Goal: Task Accomplishment & Management: Complete application form

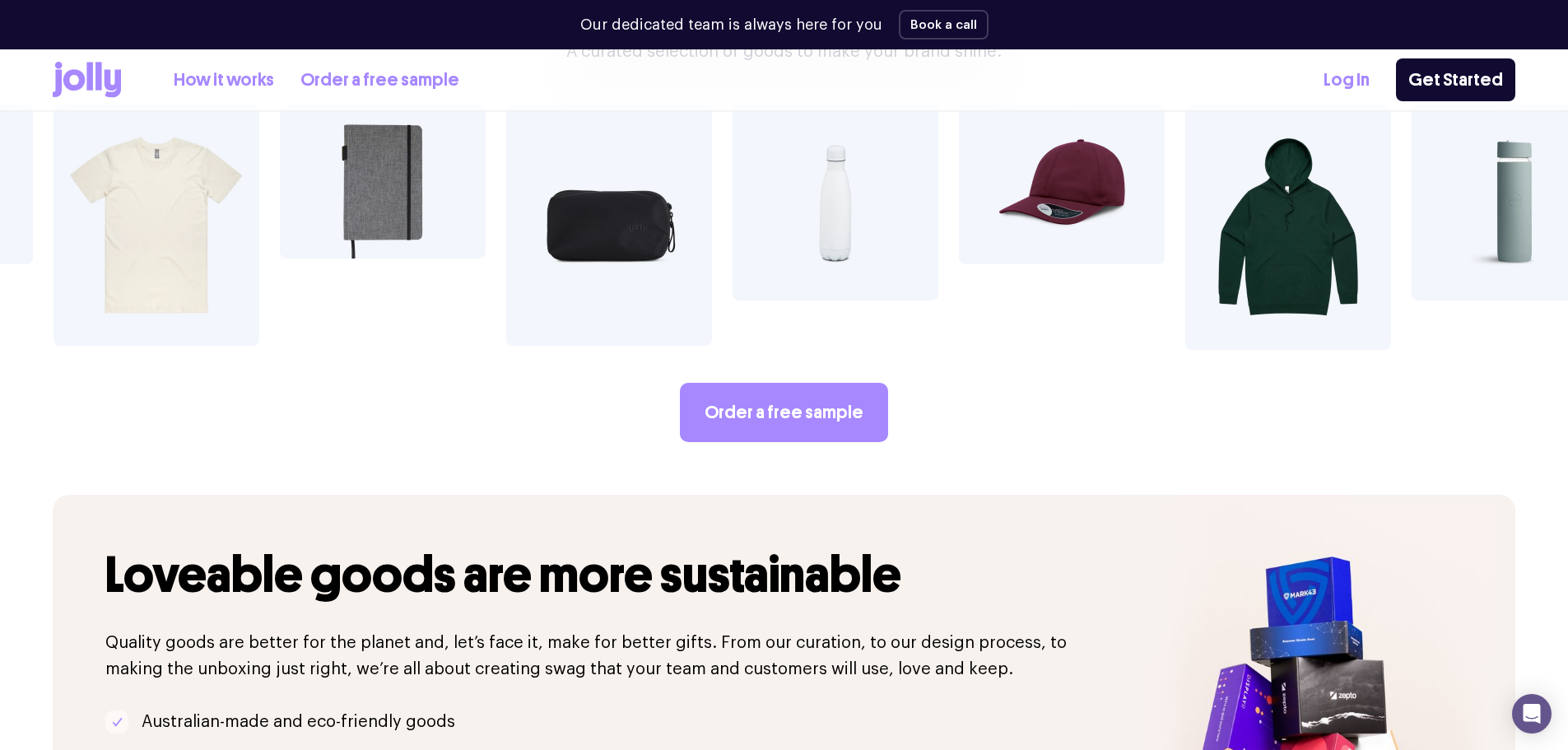
scroll to position [3293, 0]
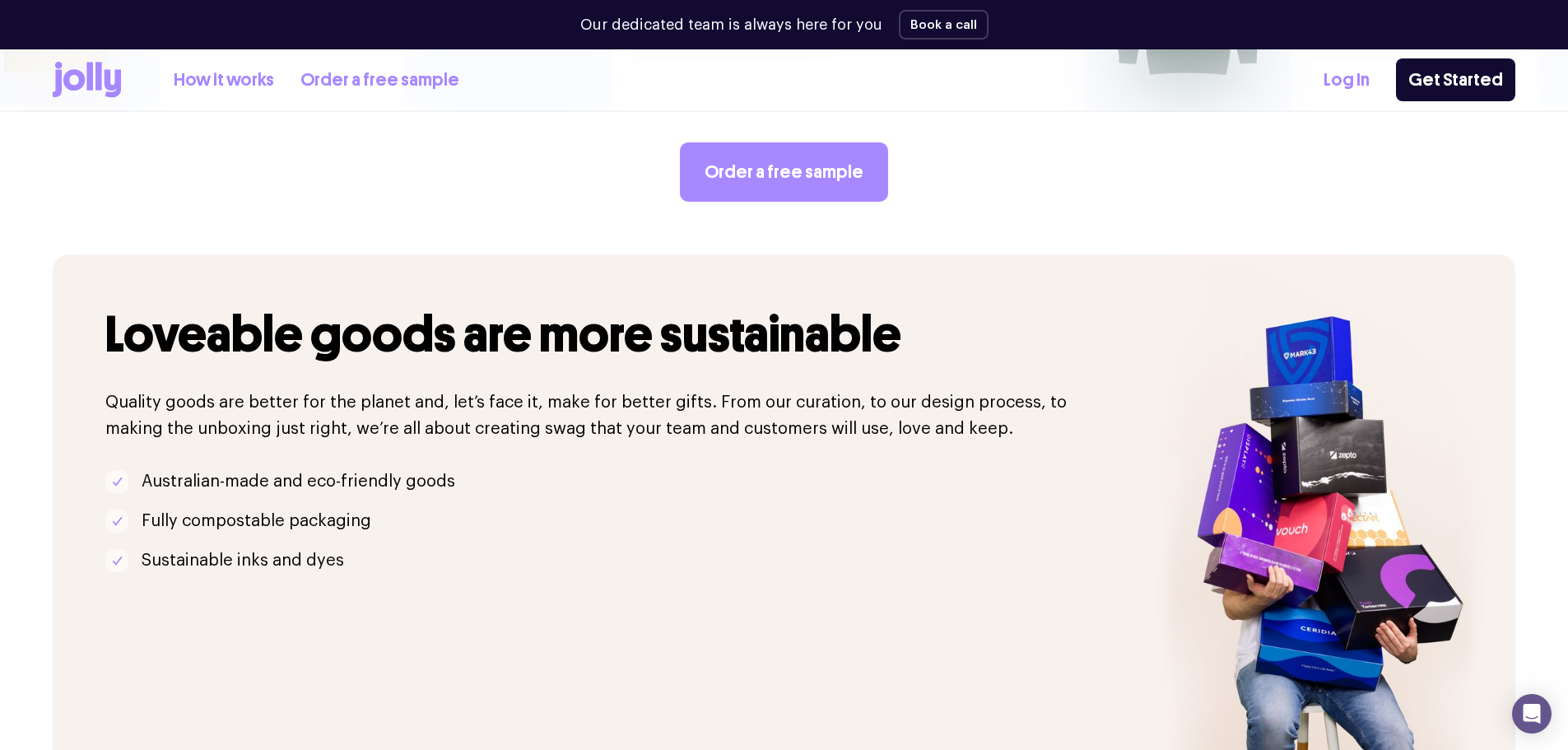
click at [238, 81] on link "How it works" at bounding box center [224, 81] width 100 height 27
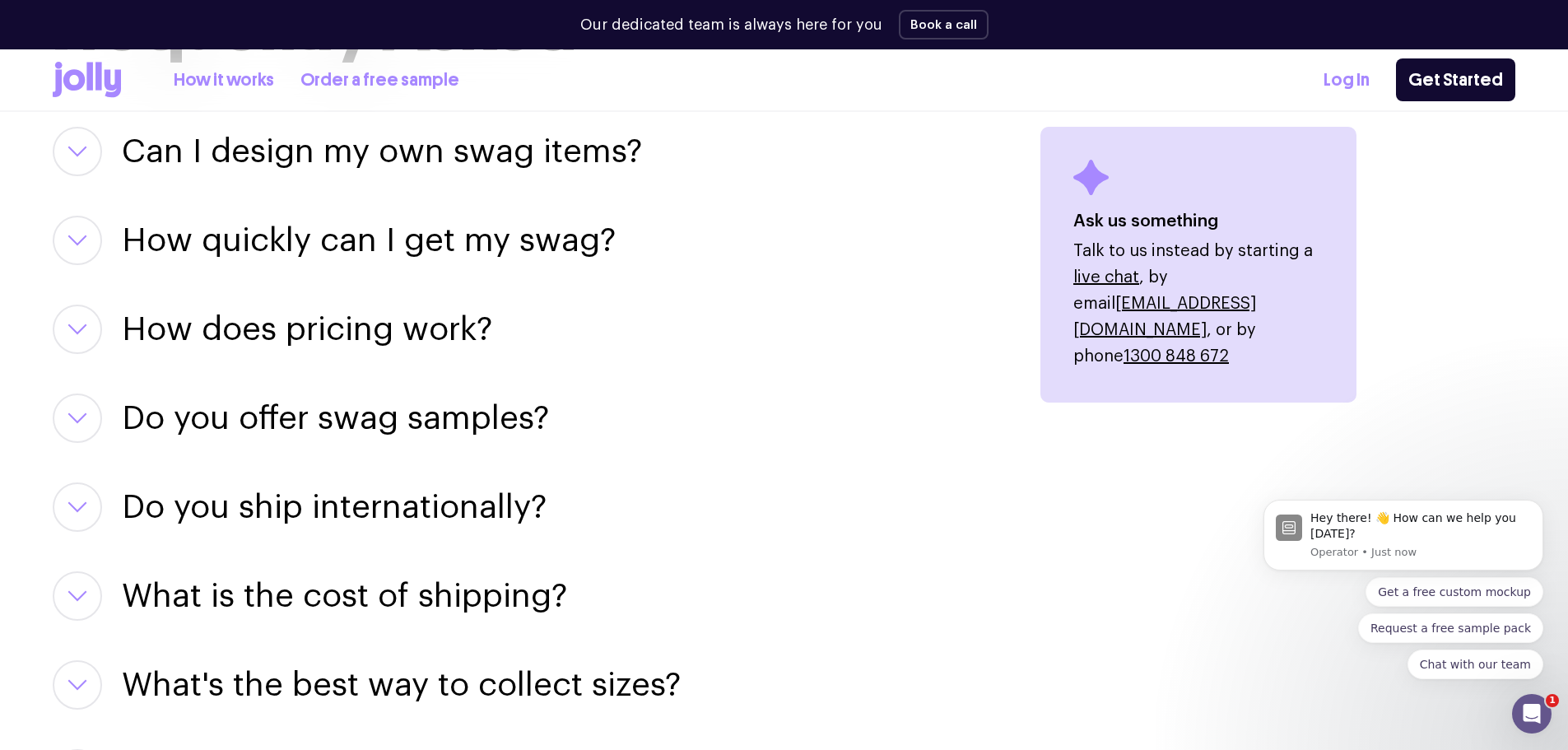
click at [79, 332] on icon "button" at bounding box center [77, 329] width 16 height 9
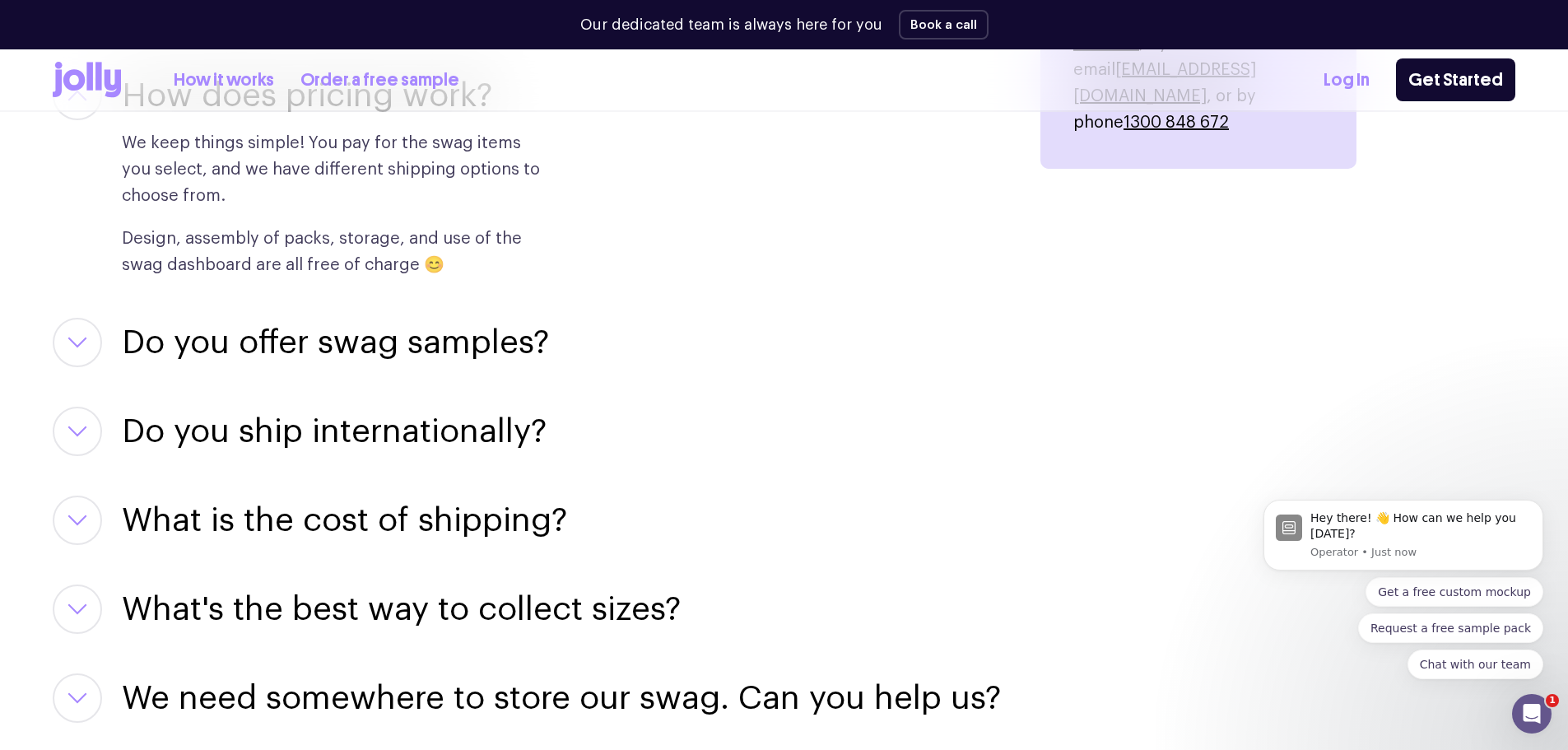
scroll to position [2306, 0]
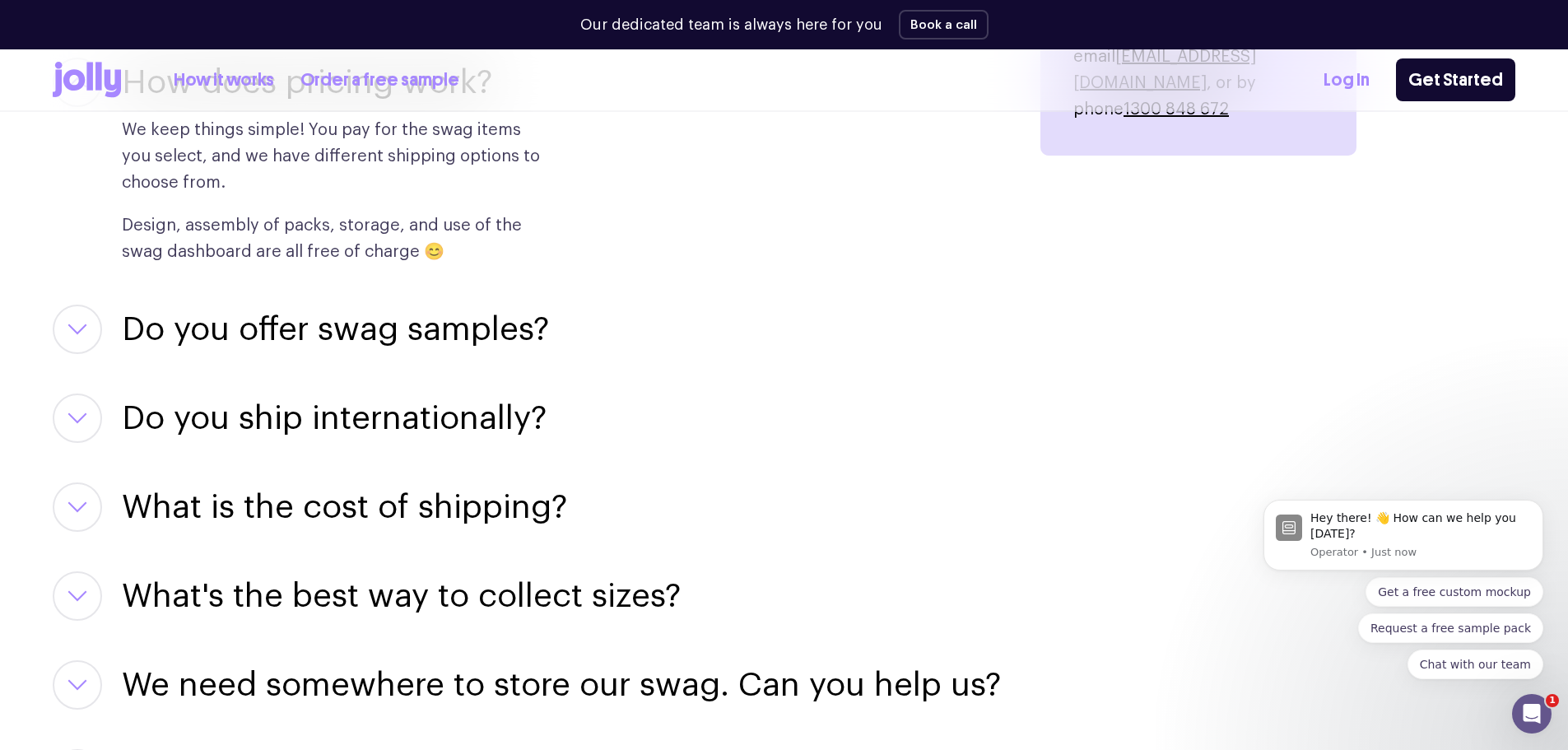
click at [81, 326] on icon "button" at bounding box center [77, 329] width 20 height 11
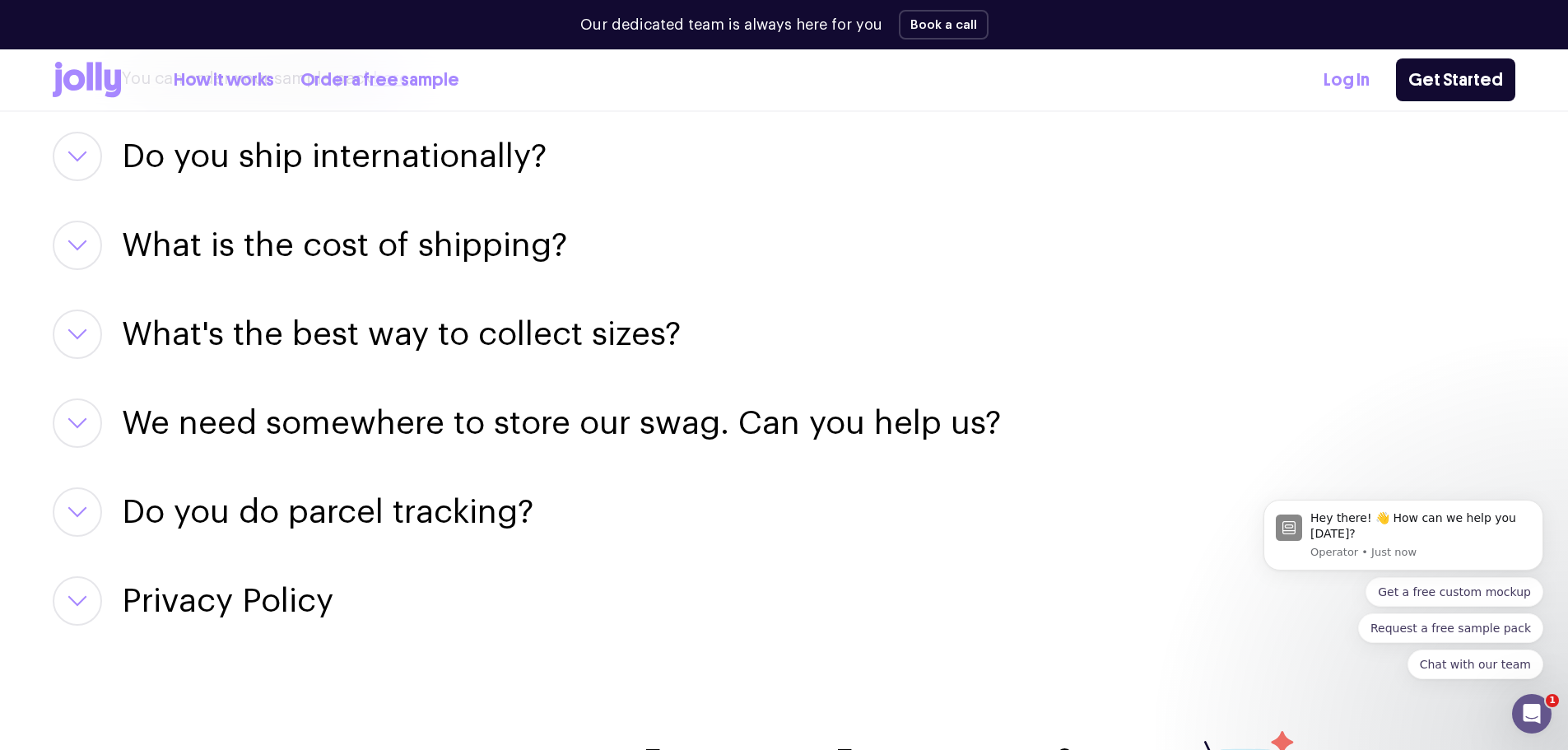
scroll to position [2799, 0]
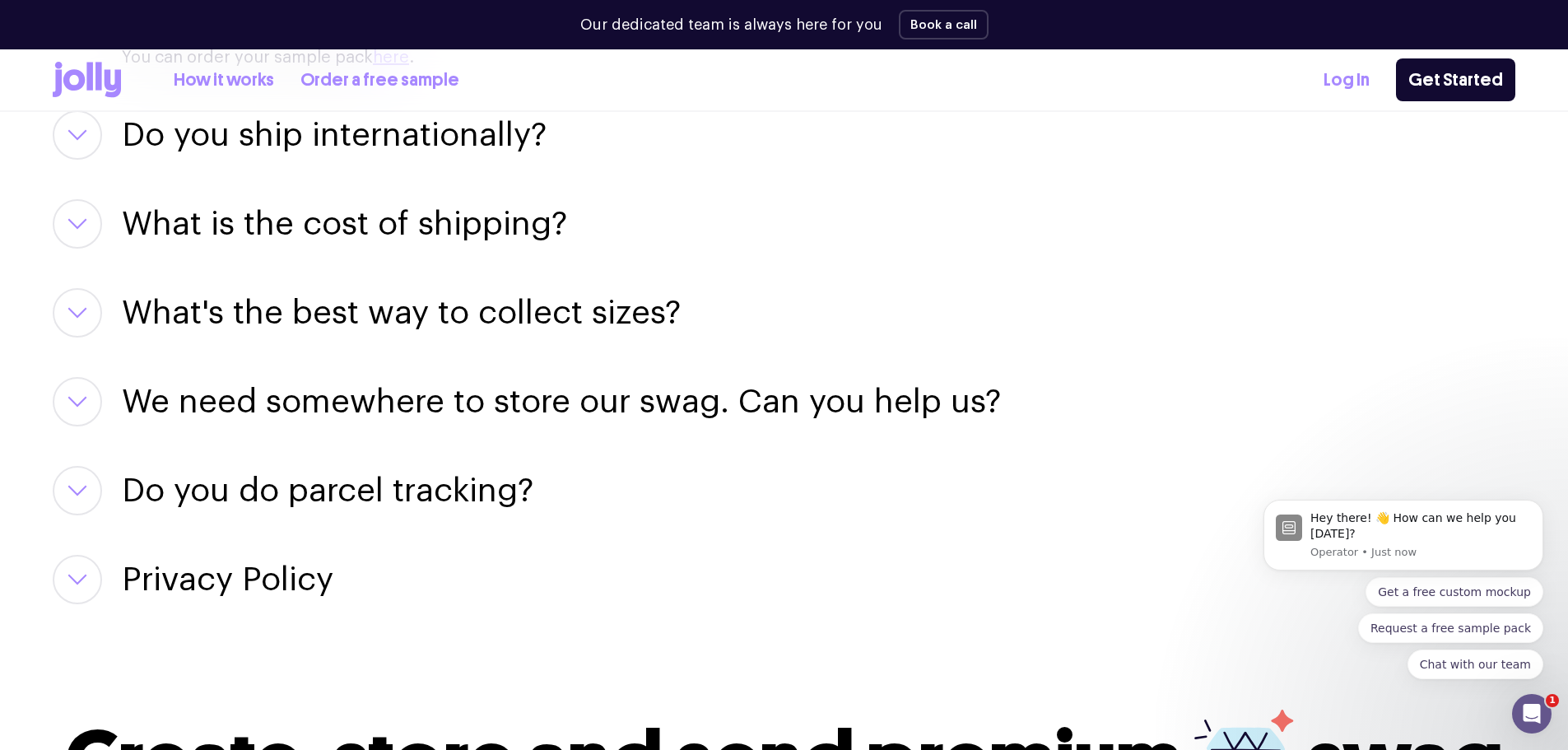
click at [364, 199] on h3 "What is the cost of shipping?" at bounding box center [344, 224] width 446 height 50
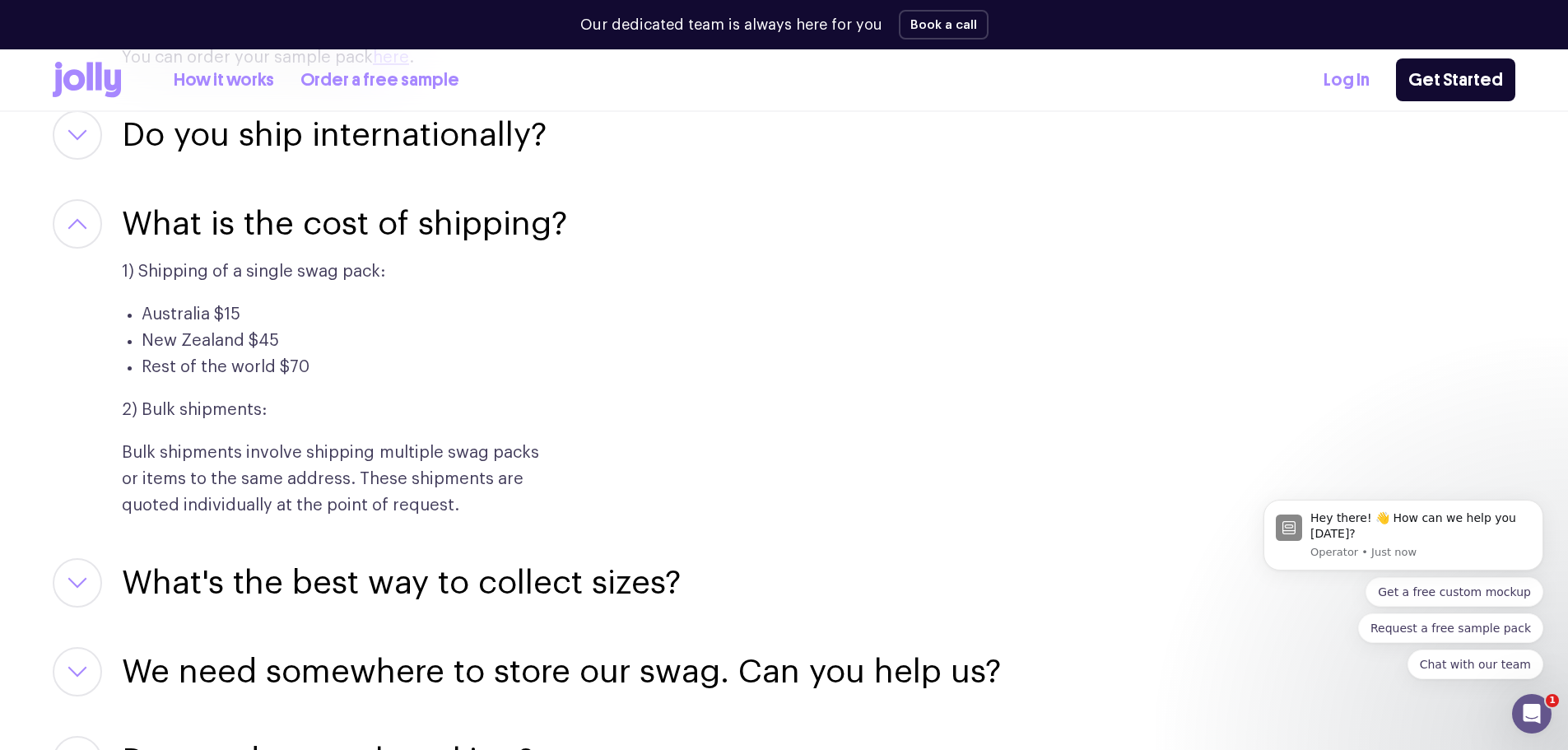
click at [364, 199] on h3 "What is the cost of shipping?" at bounding box center [344, 224] width 446 height 50
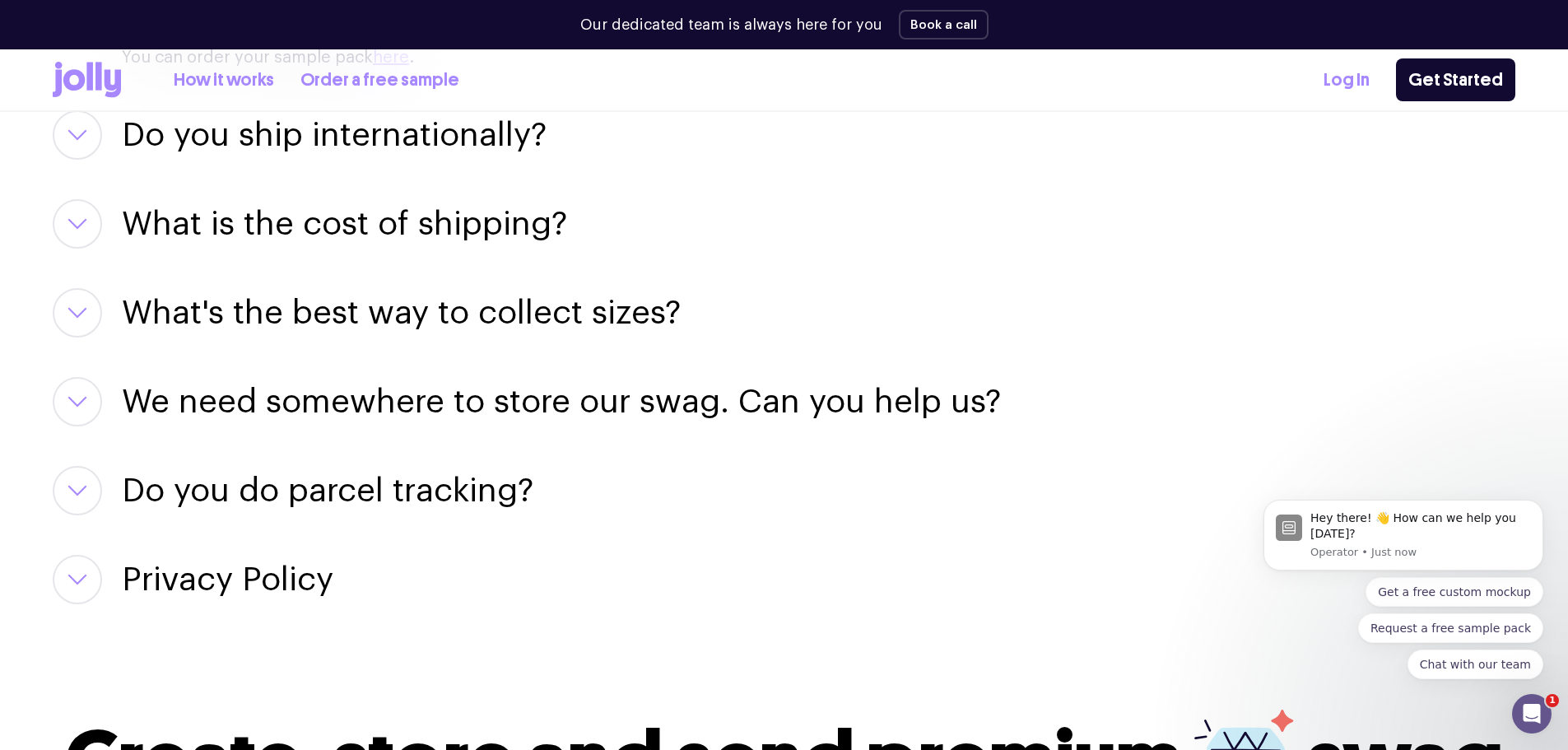
click at [425, 288] on h3 "What's the best way to collect sizes?" at bounding box center [401, 313] width 559 height 50
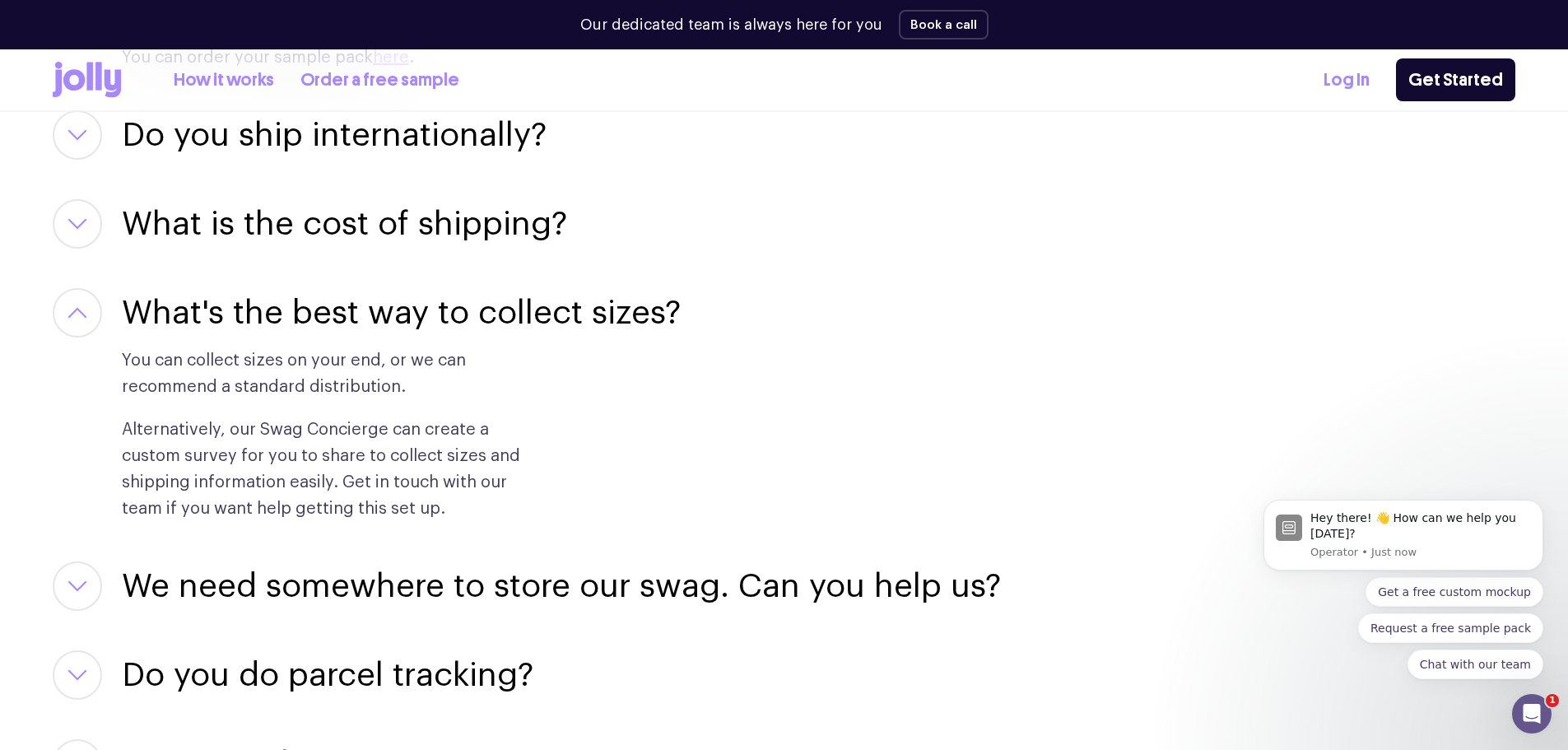
click at [425, 288] on h3 "What's the best way to collect sizes?" at bounding box center [401, 313] width 559 height 50
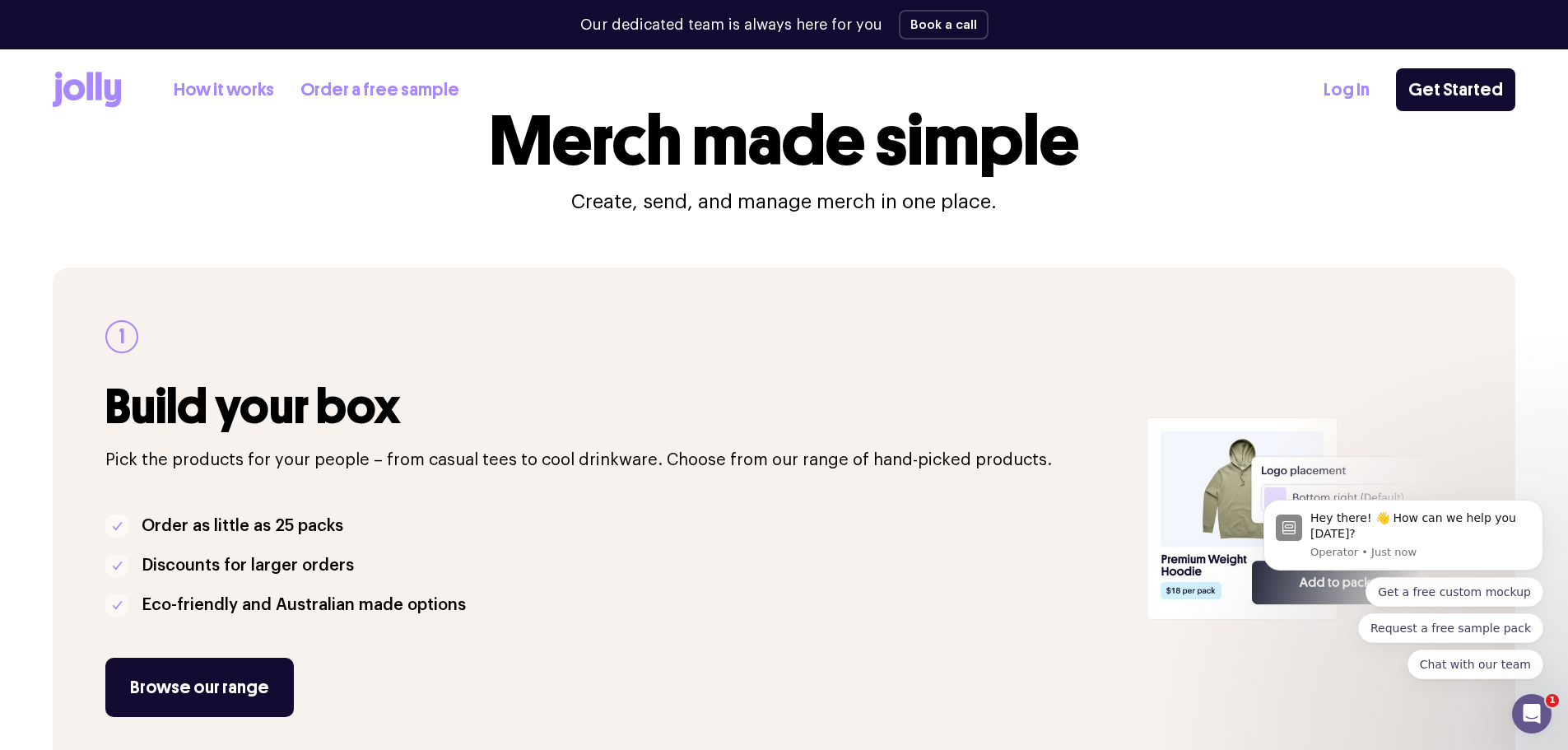
scroll to position [0, 0]
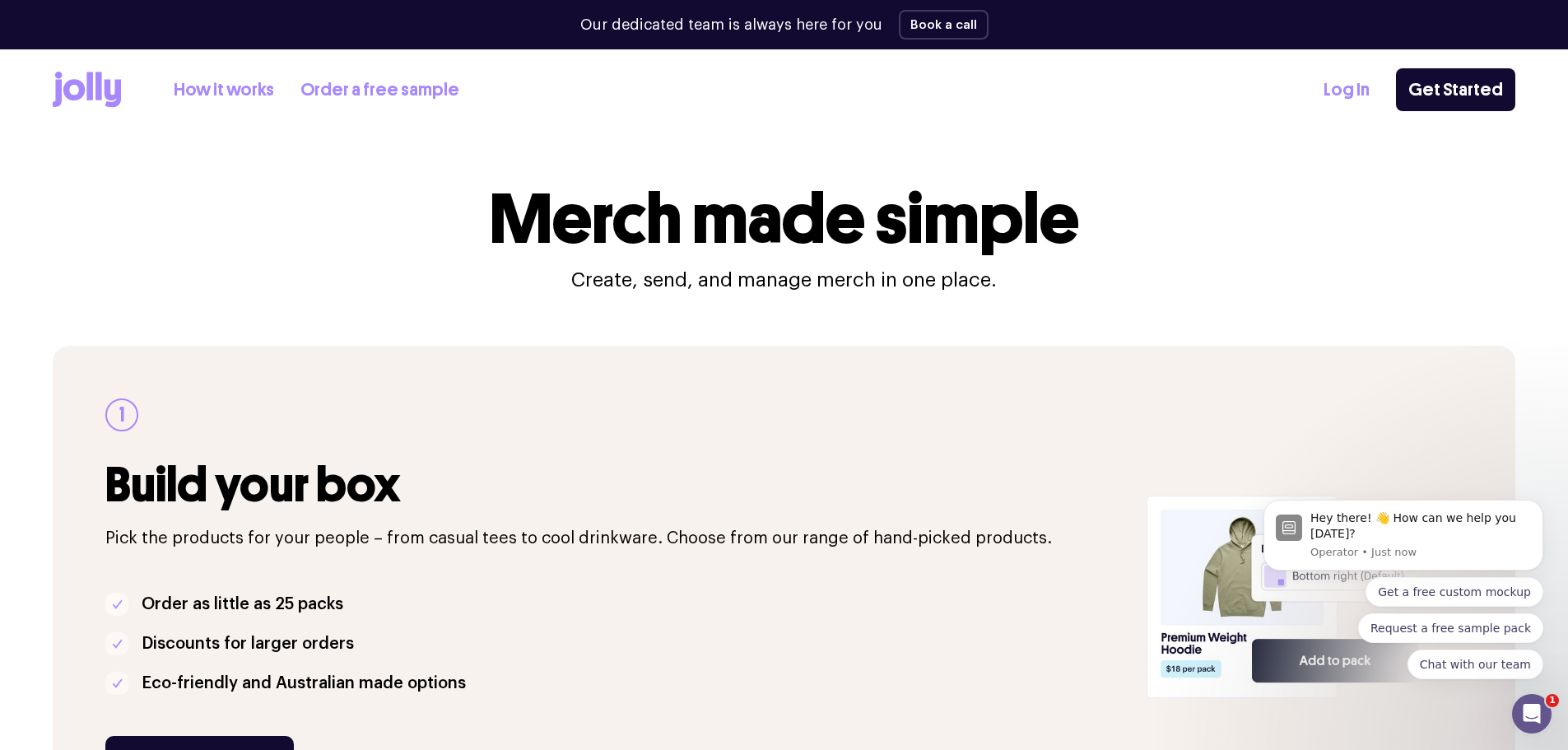
click at [99, 83] on icon at bounding box center [99, 86] width 7 height 28
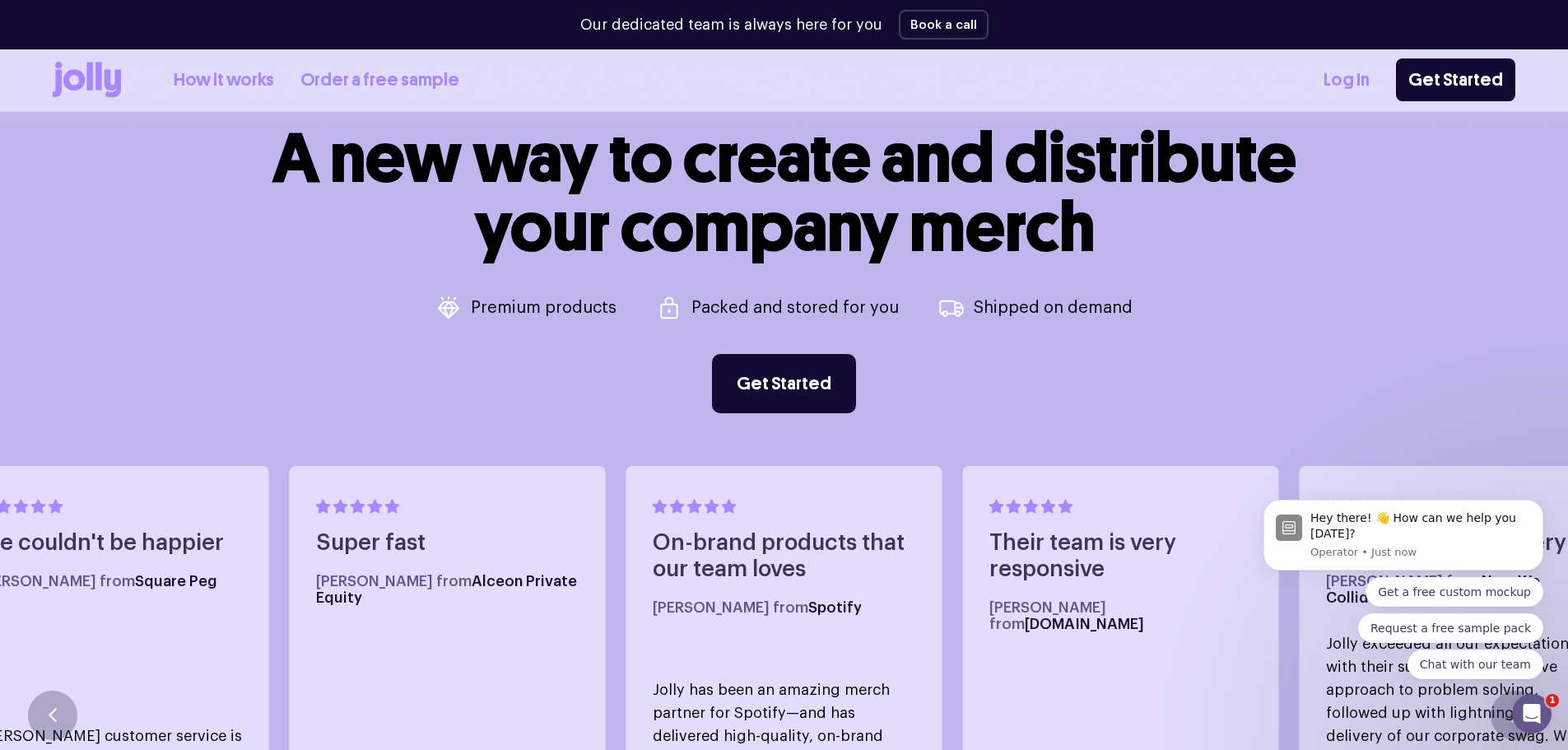
scroll to position [906, 0]
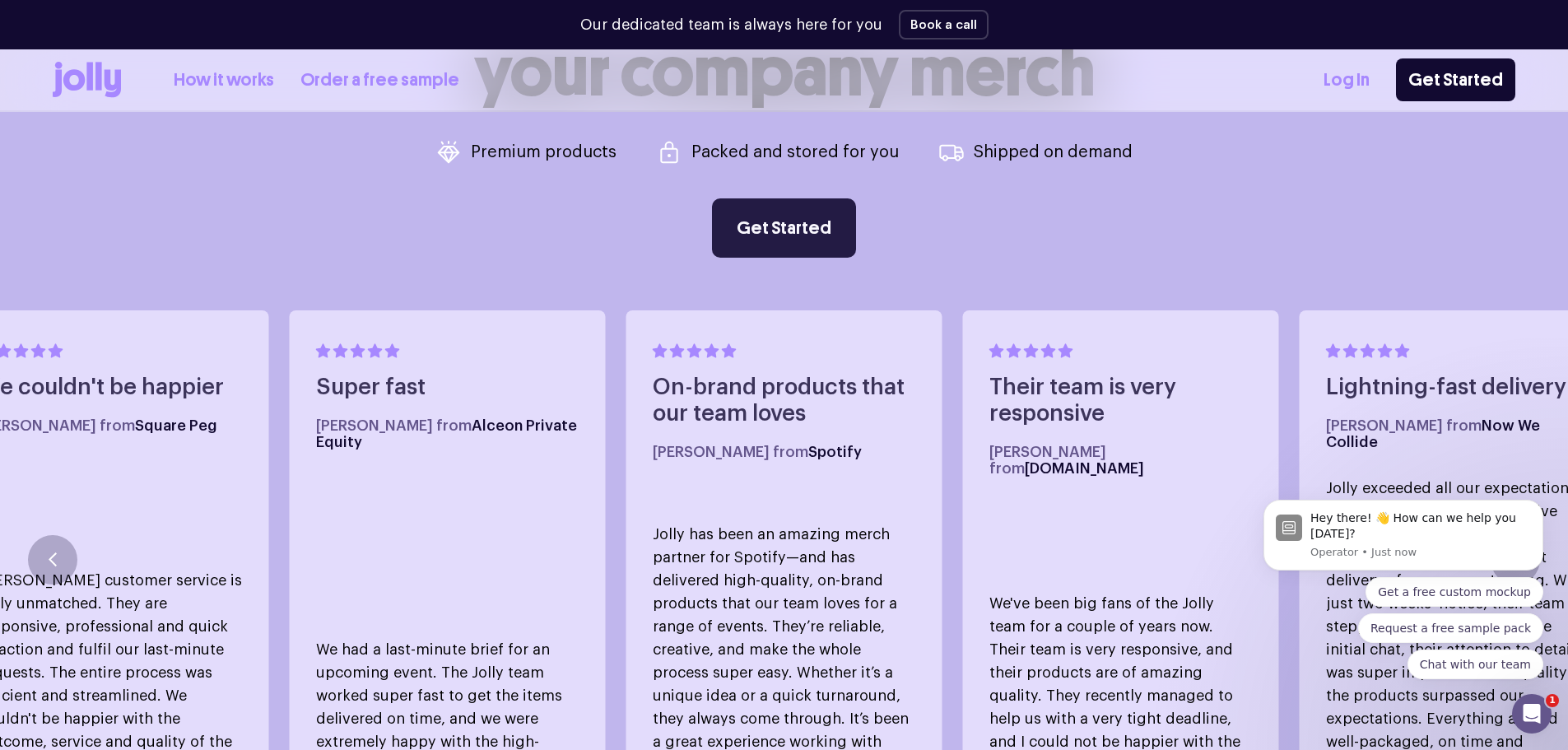
click at [809, 220] on link "Get Started" at bounding box center [784, 228] width 144 height 59
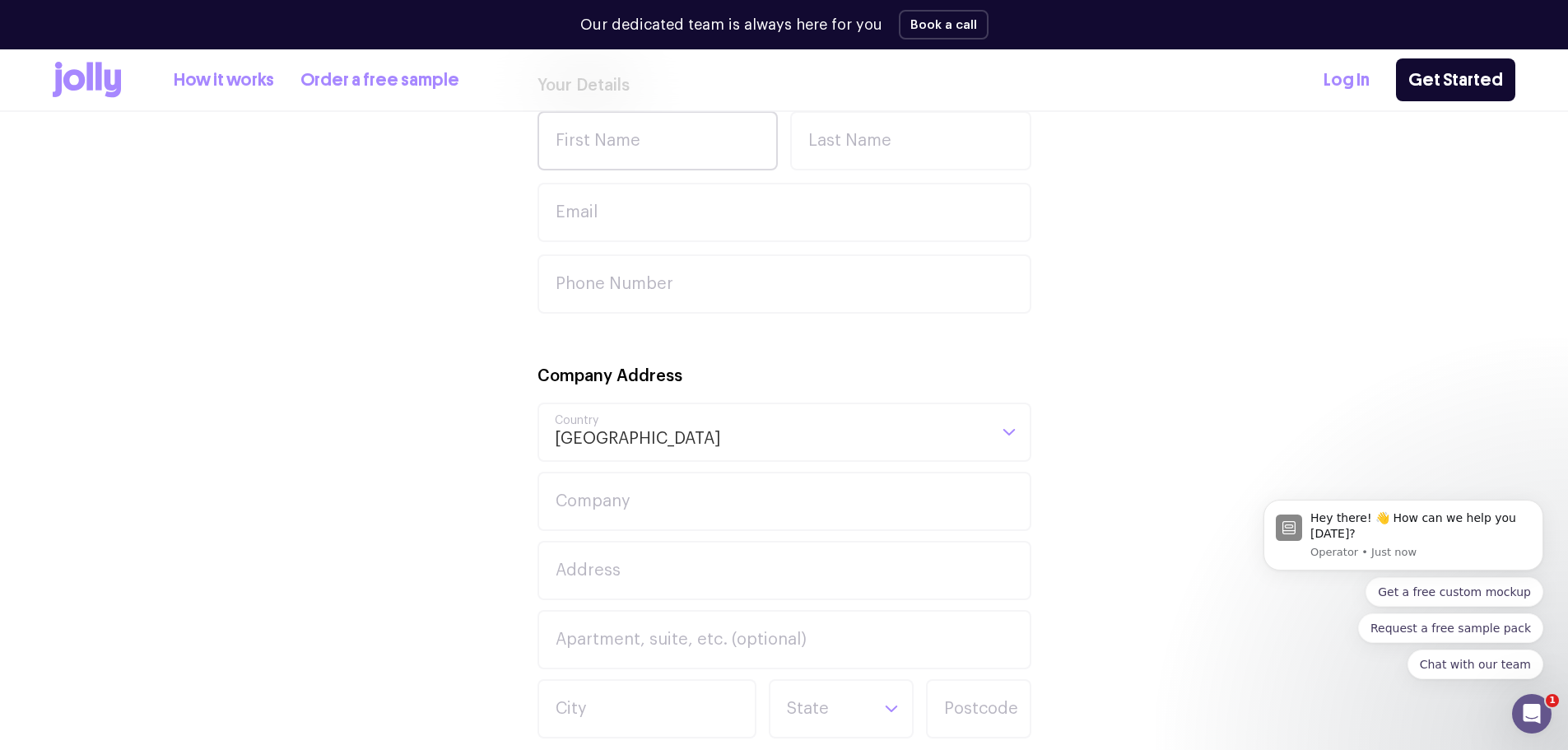
scroll to position [338, 0]
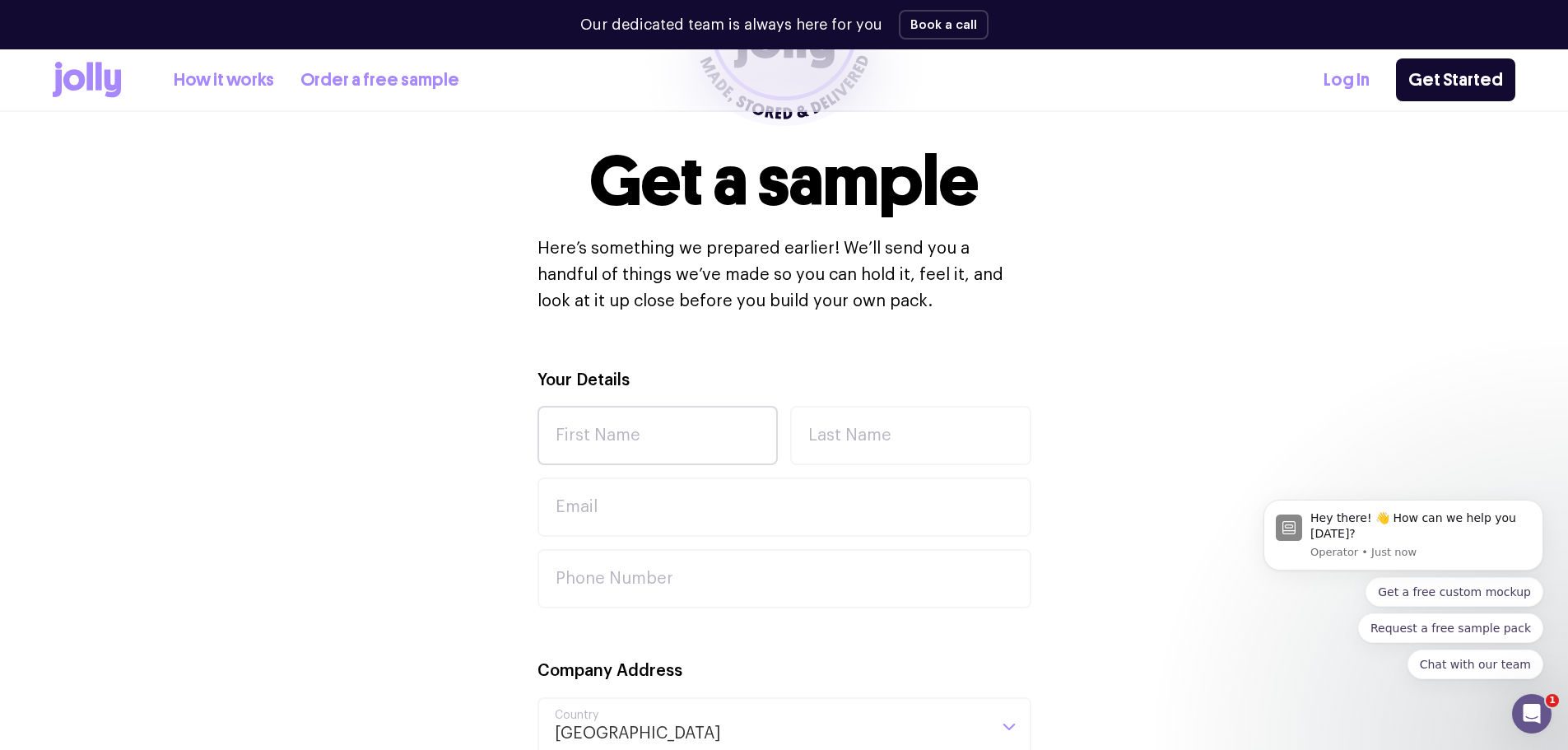
click at [635, 405] on div "Your Details First Name Last Name Email Phone Number" at bounding box center [784, 487] width 494 height 241
click at [649, 427] on input "First Name" at bounding box center [657, 435] width 241 height 59
type input "[PERSON_NAME]"
type input "[PERSON_NAME][EMAIL_ADDRESS][PERSON_NAME][DOMAIN_NAME]"
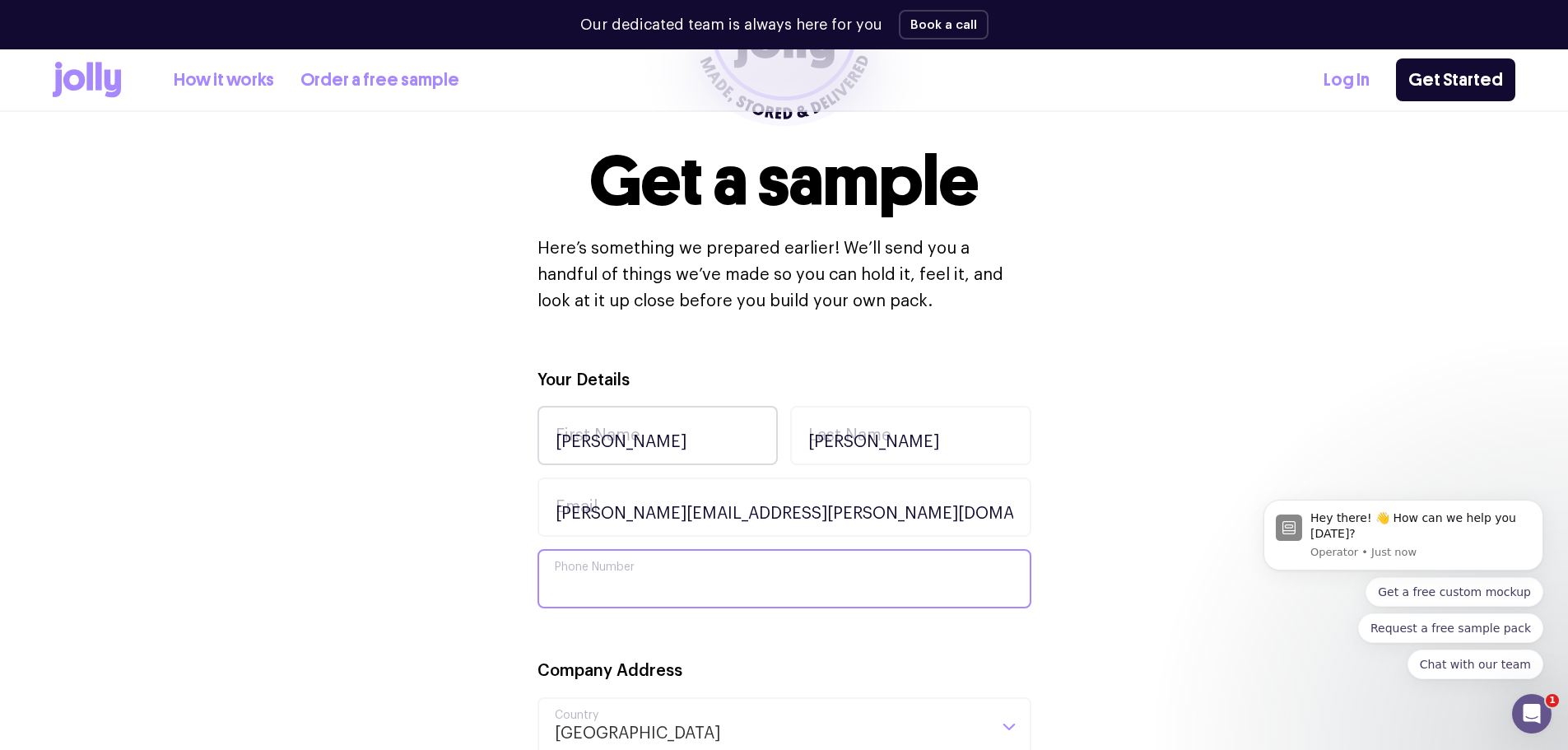
type input "0450284158"
type input "Batch Mewing Lawyers"
type input "[STREET_ADDRESS]"
type input "[GEOGRAPHIC_DATA]"
type input "4000"
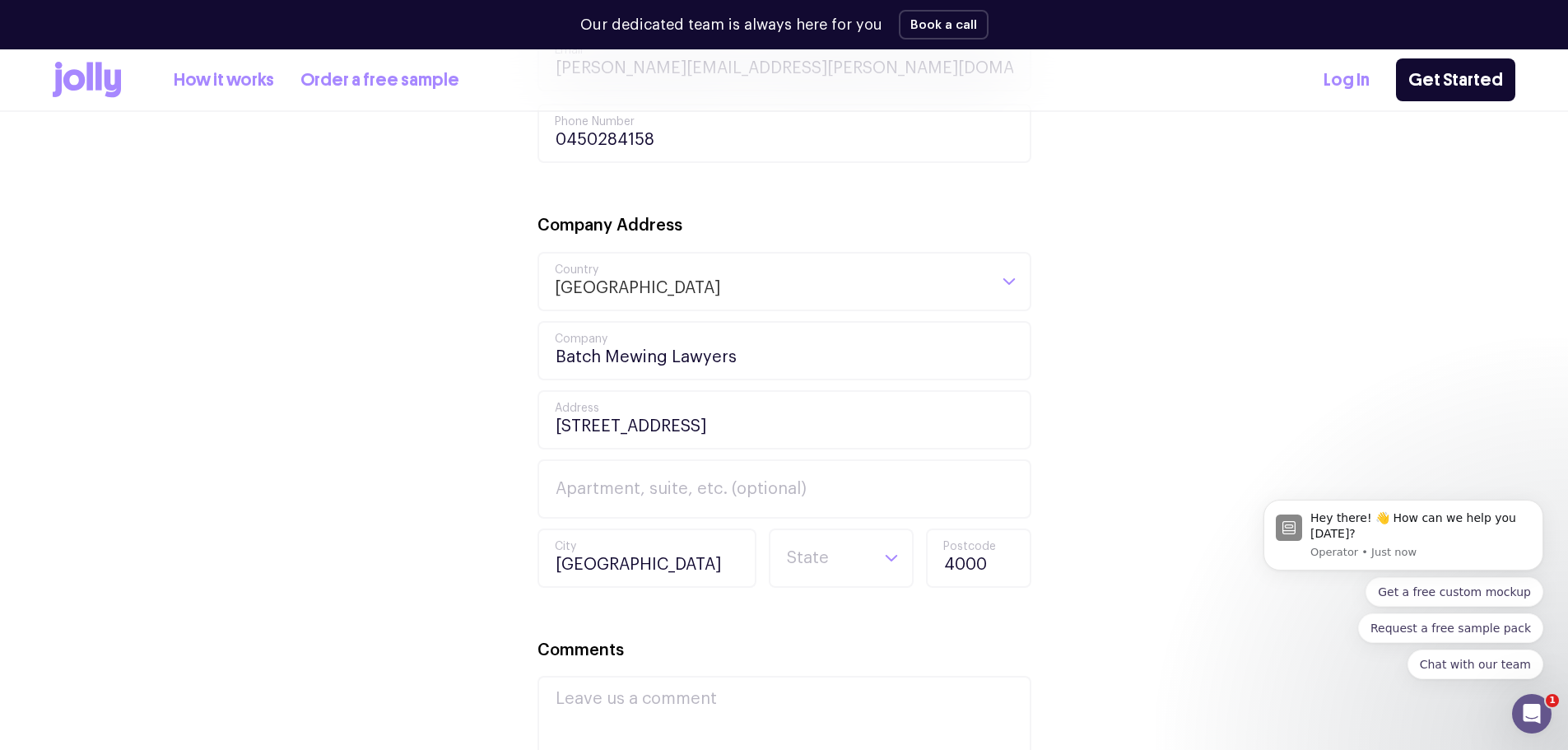
scroll to position [831, 0]
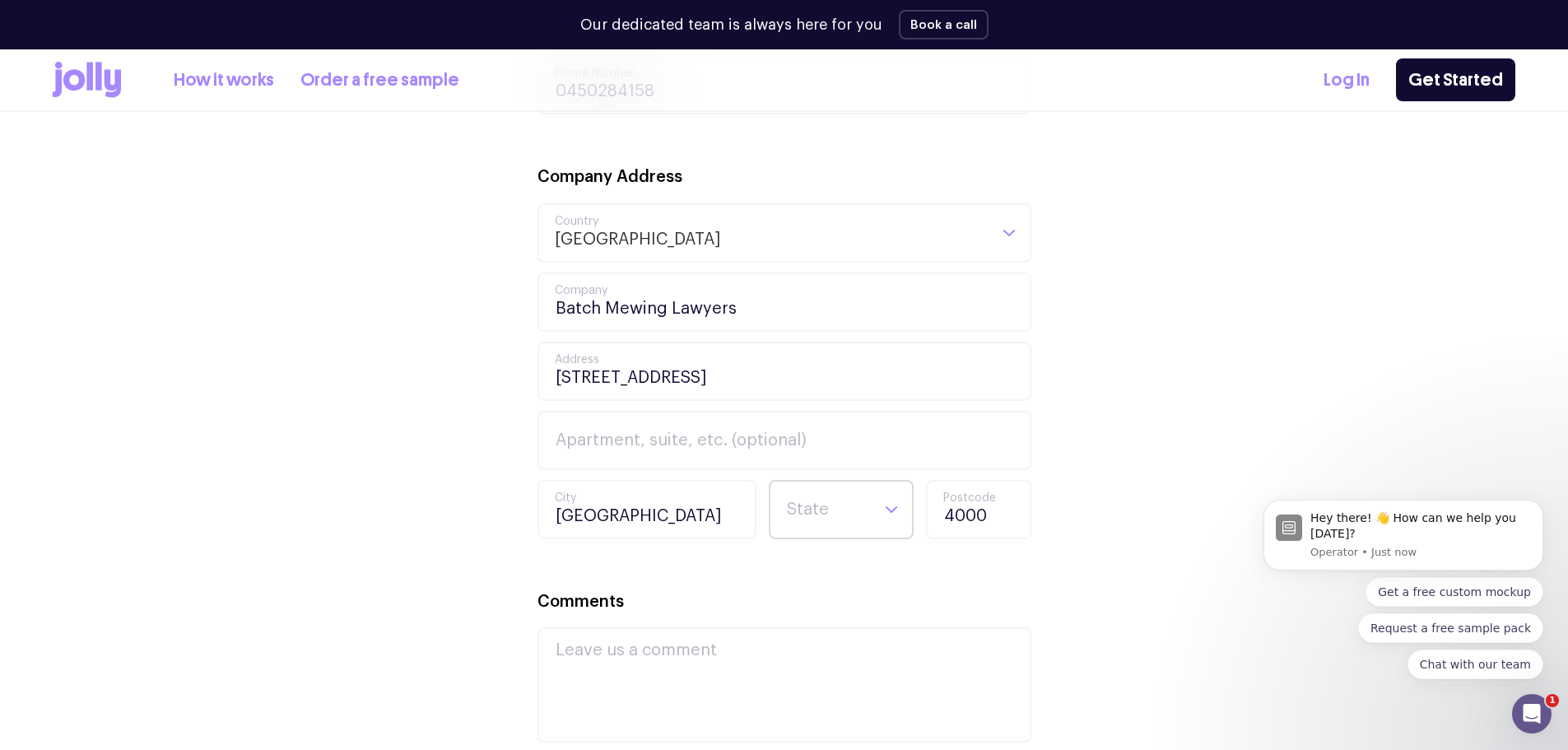
click at [839, 495] on input "Search for option" at bounding box center [827, 509] width 84 height 56
click at [814, 680] on li "QLD" at bounding box center [841, 687] width 136 height 39
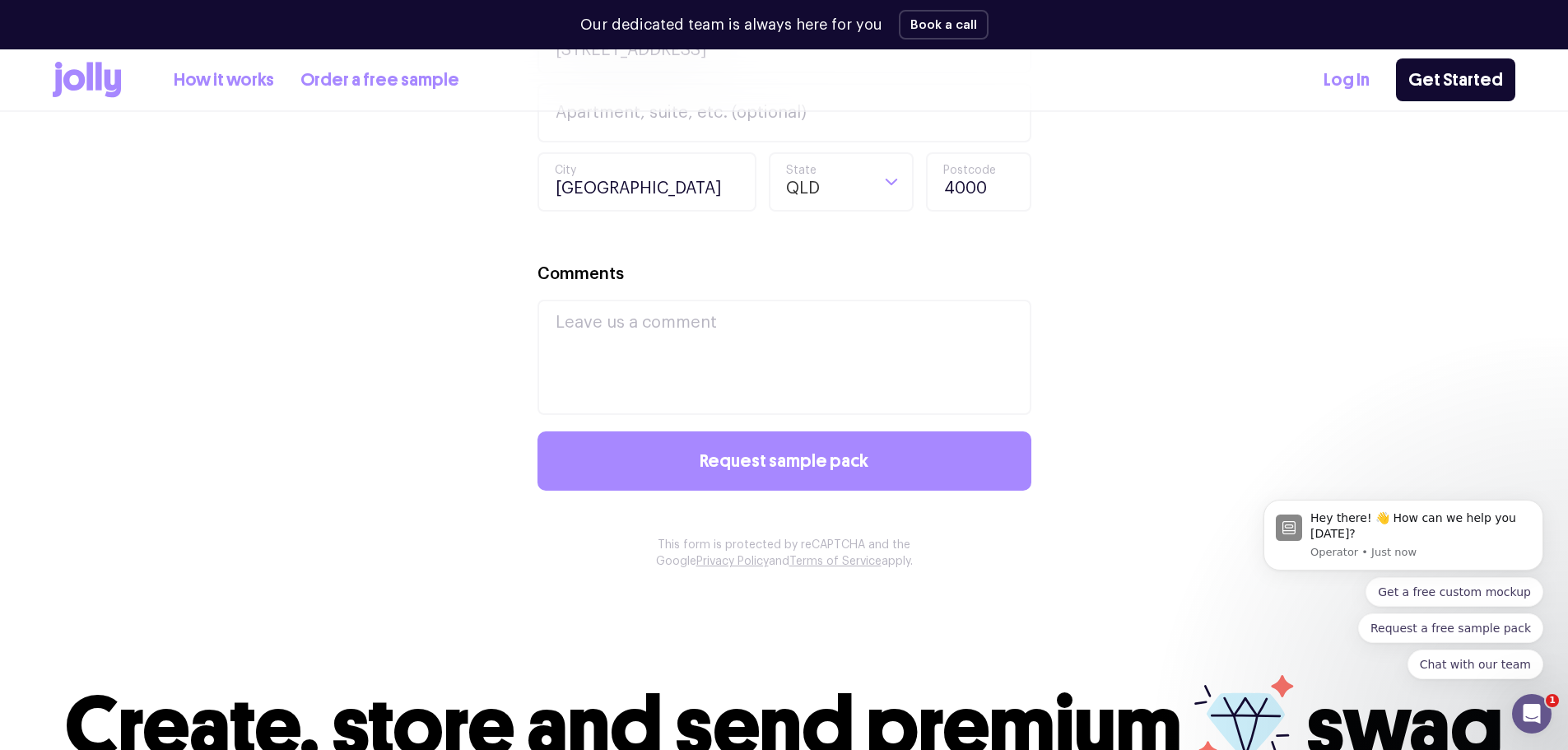
scroll to position [1326, 0]
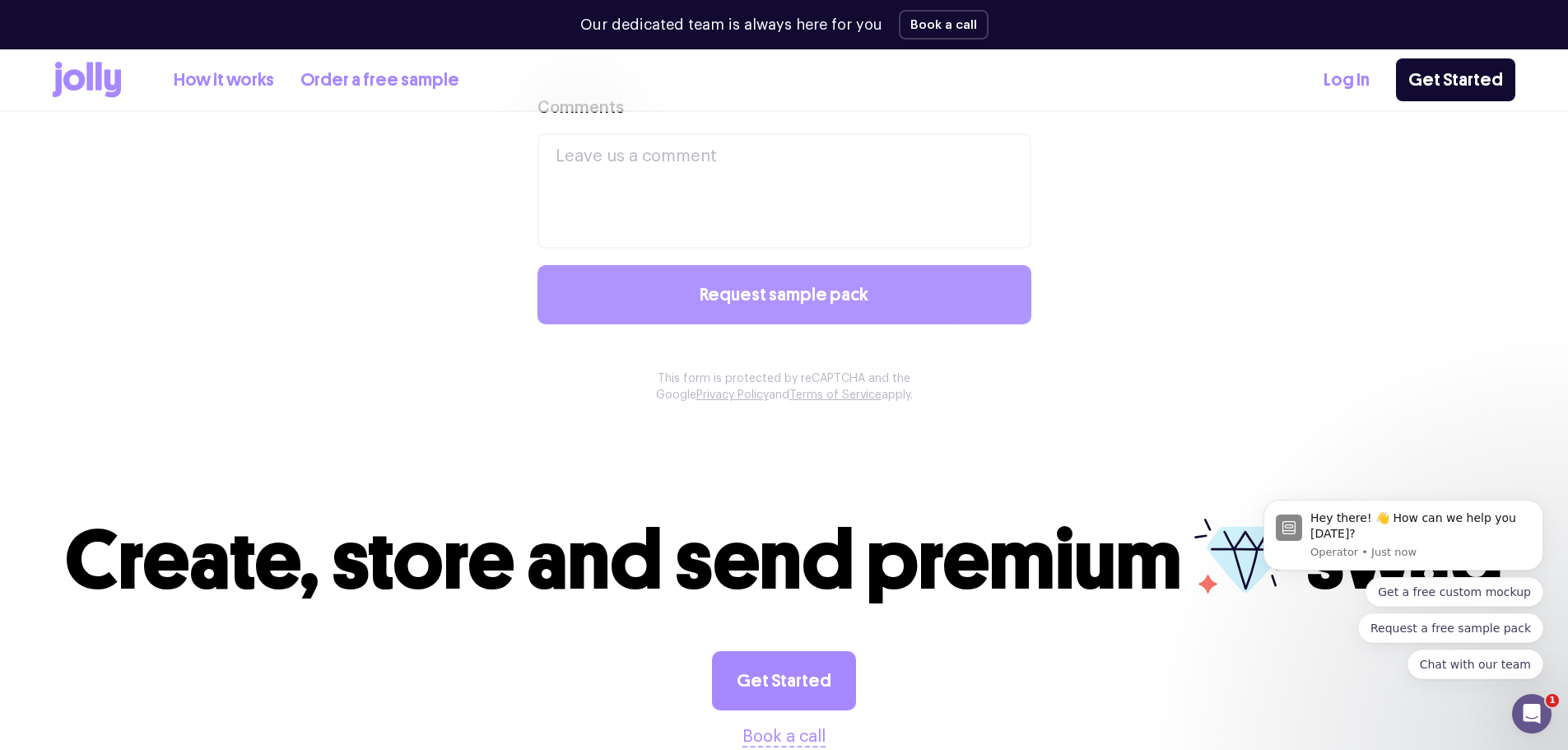
click at [853, 309] on button "Request sample pack" at bounding box center [784, 294] width 494 height 59
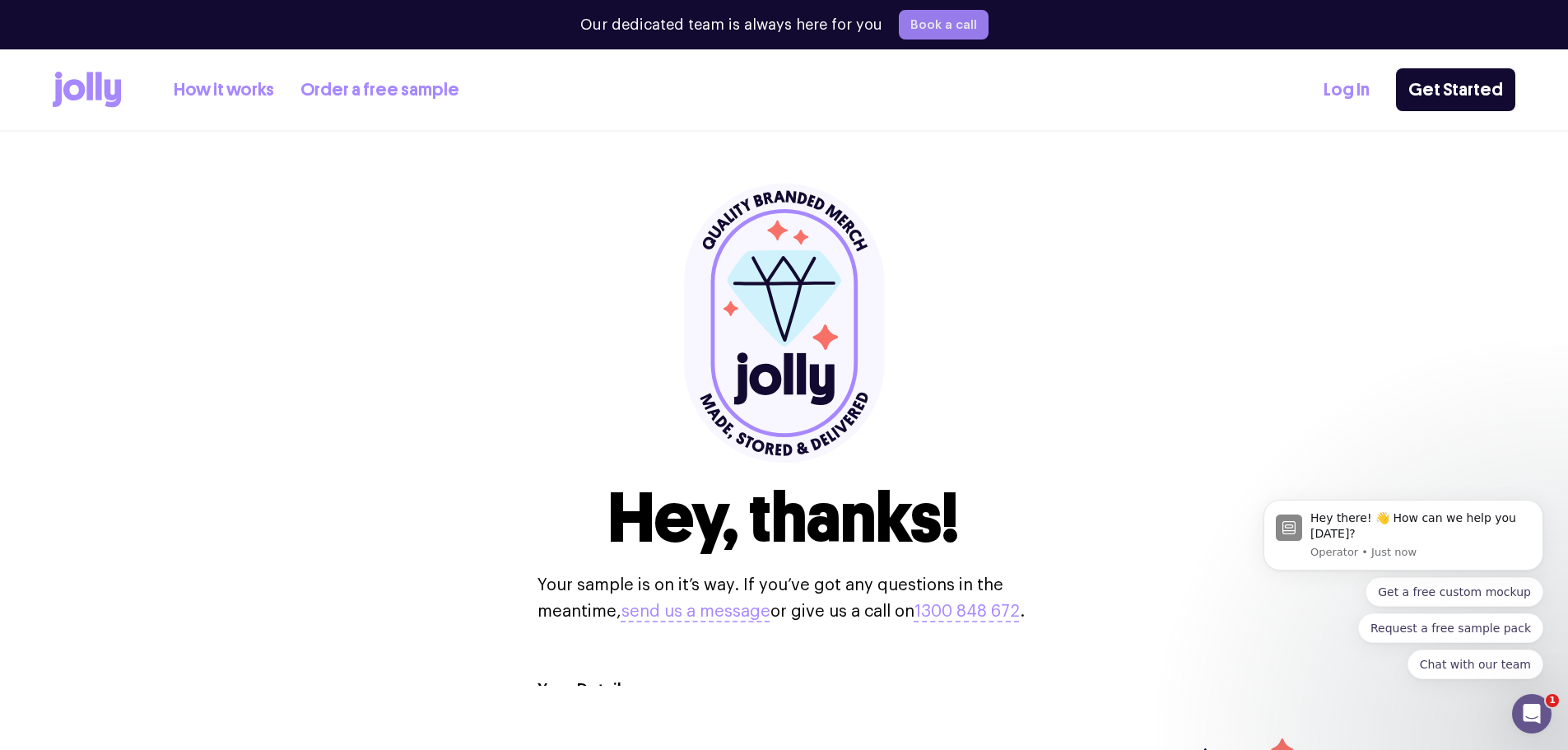
scroll to position [0, 0]
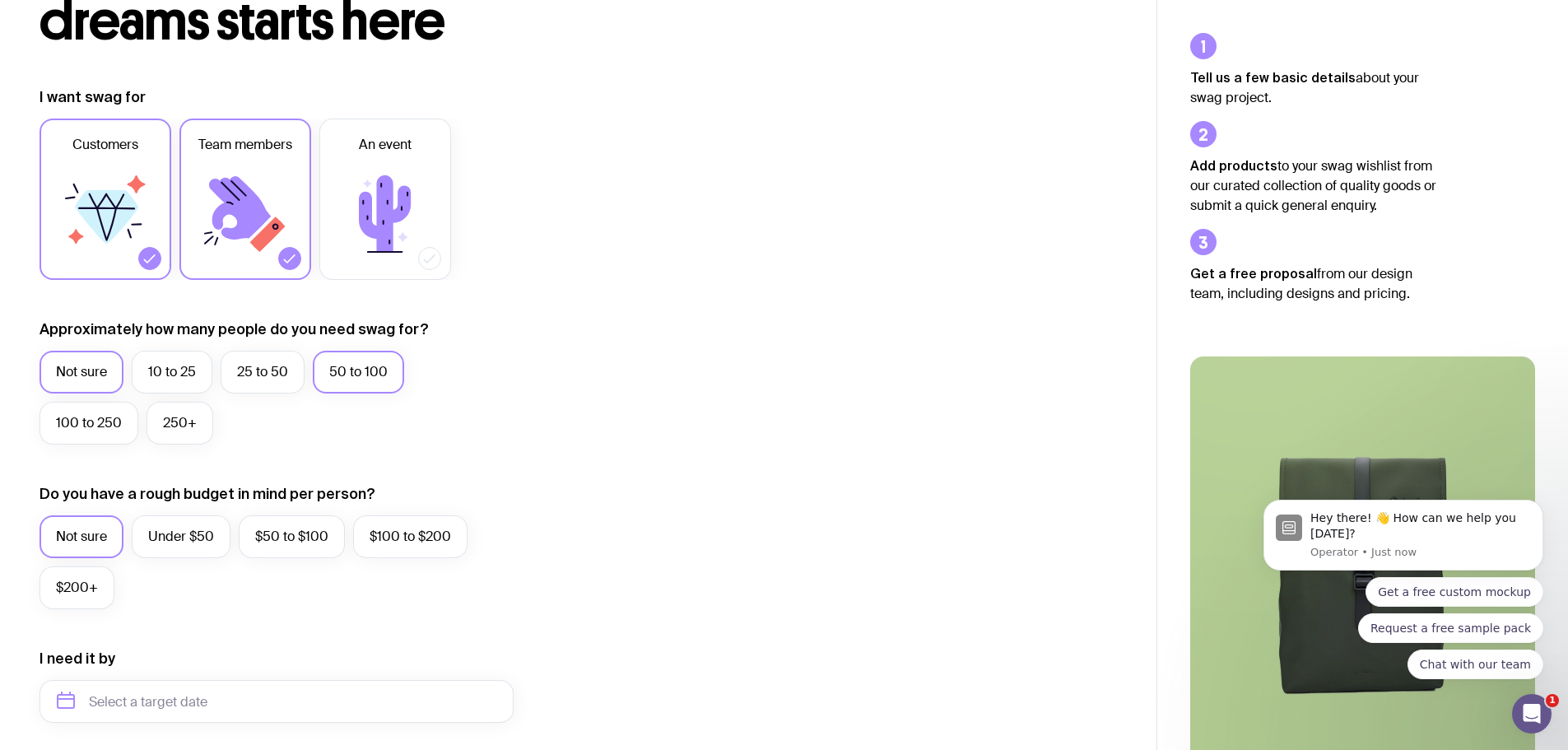
click at [382, 375] on label "50 to 100" at bounding box center [358, 372] width 92 height 43
click at [0, 0] on input "50 to 100" at bounding box center [0, 0] width 0 height 0
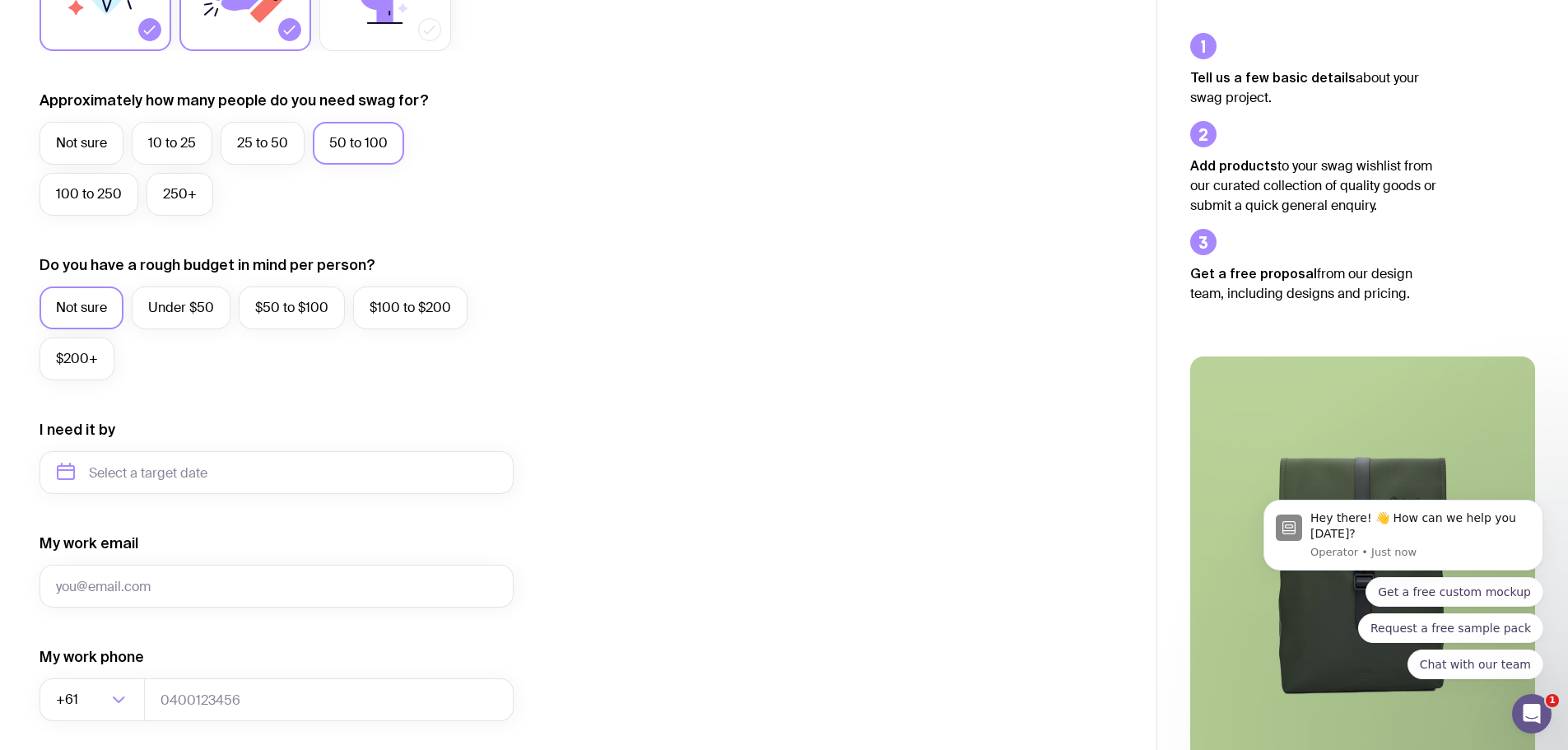
scroll to position [494, 0]
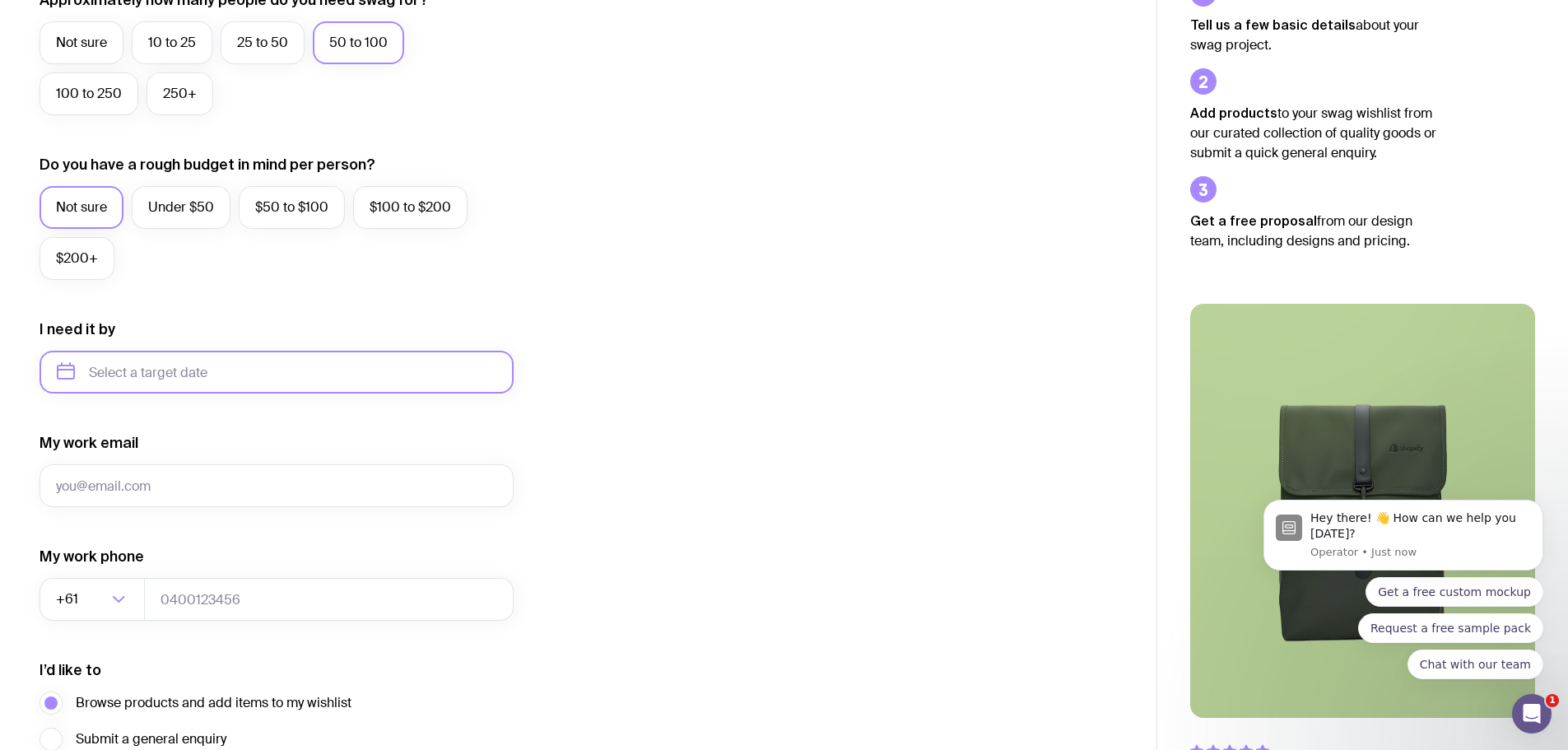
click at [251, 366] on input "text" at bounding box center [276, 372] width 474 height 43
click at [476, 296] on form "I want swag for Customers Team members An event Approximately how many people d…" at bounding box center [276, 296] width 474 height 1076
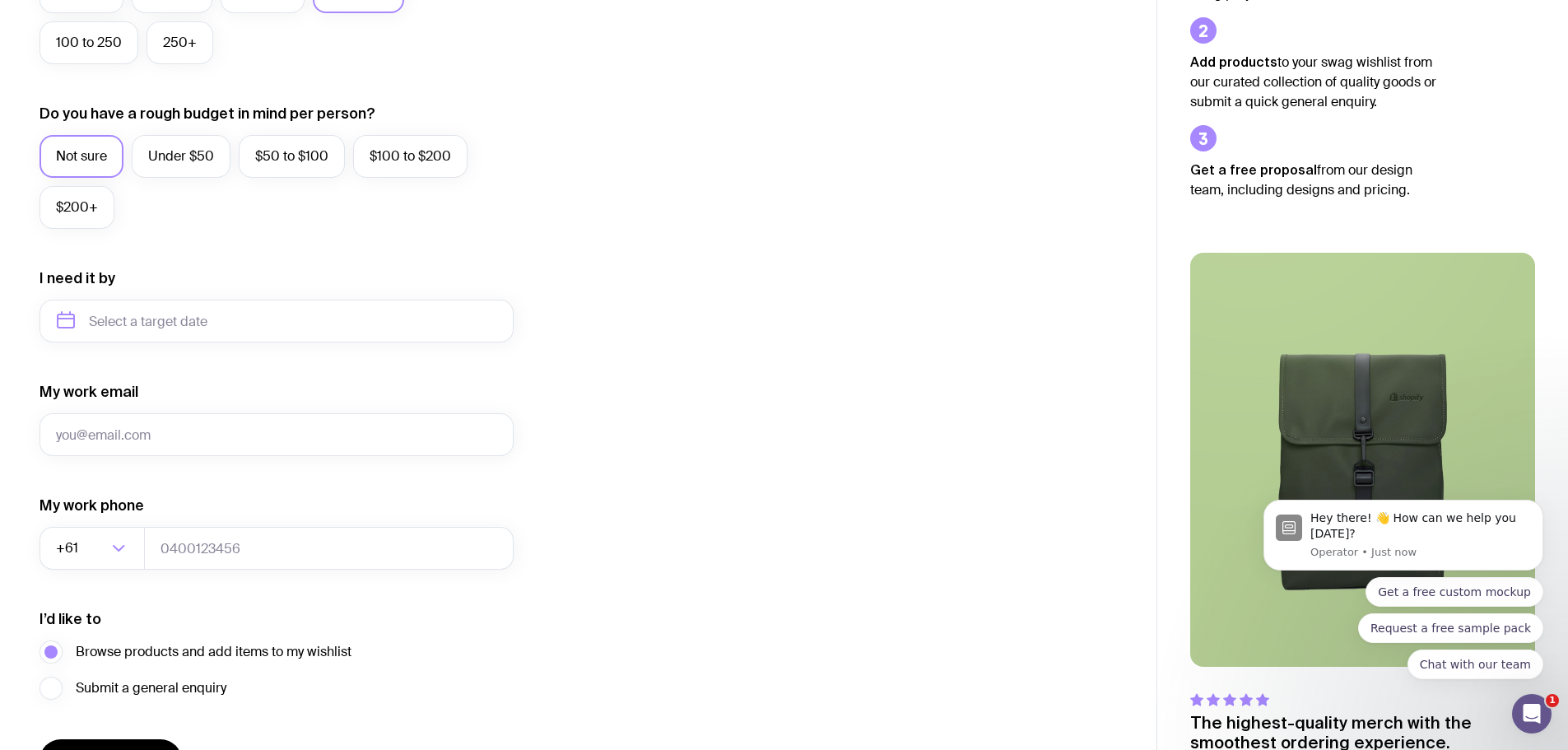
scroll to position [650, 0]
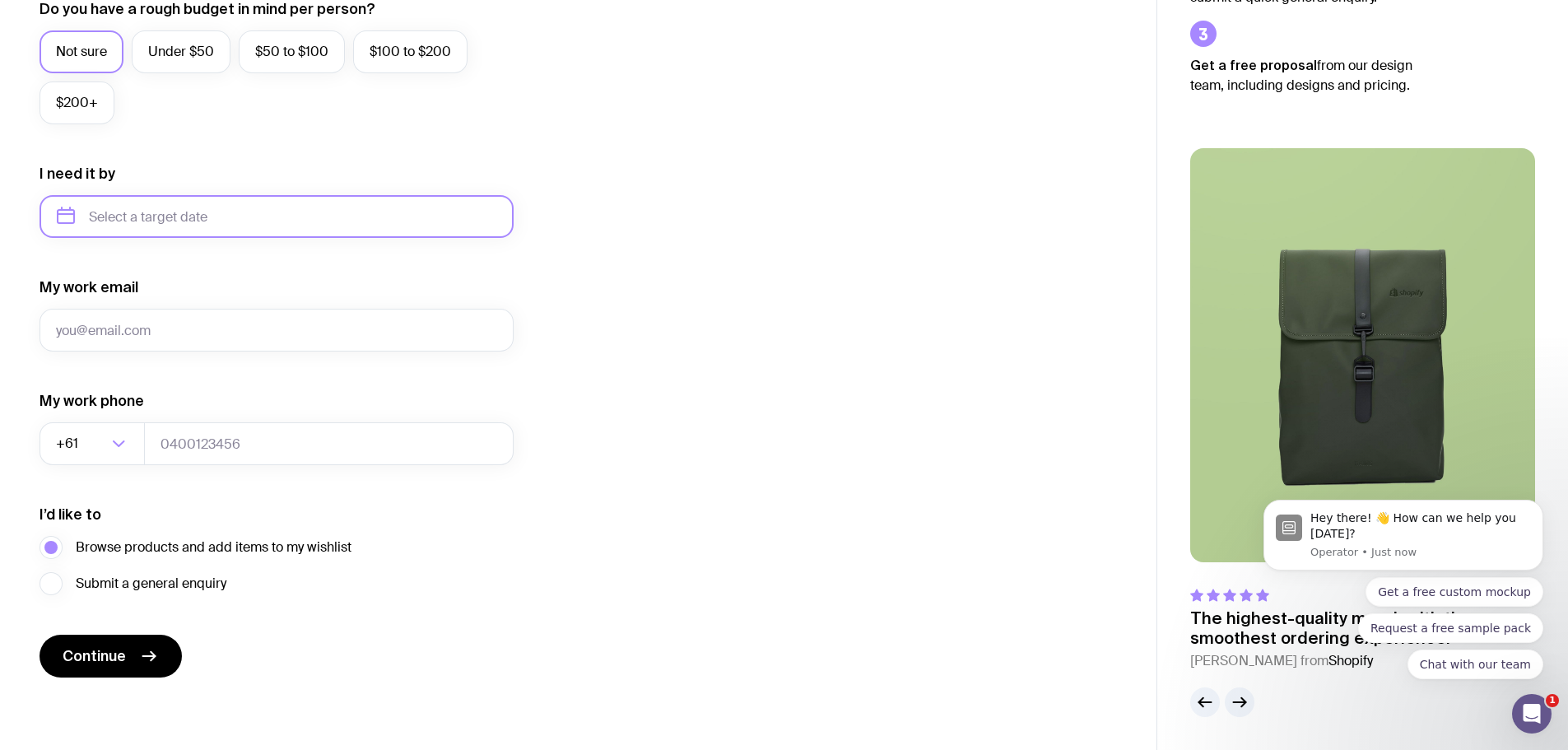
click at [200, 233] on input "text" at bounding box center [276, 217] width 474 height 43
click at [226, 218] on input "text" at bounding box center [276, 217] width 474 height 43
click at [278, 321] on input "My work email" at bounding box center [276, 330] width 474 height 43
type input "[PERSON_NAME][EMAIL_ADDRESS][PERSON_NAME][DOMAIN_NAME]"
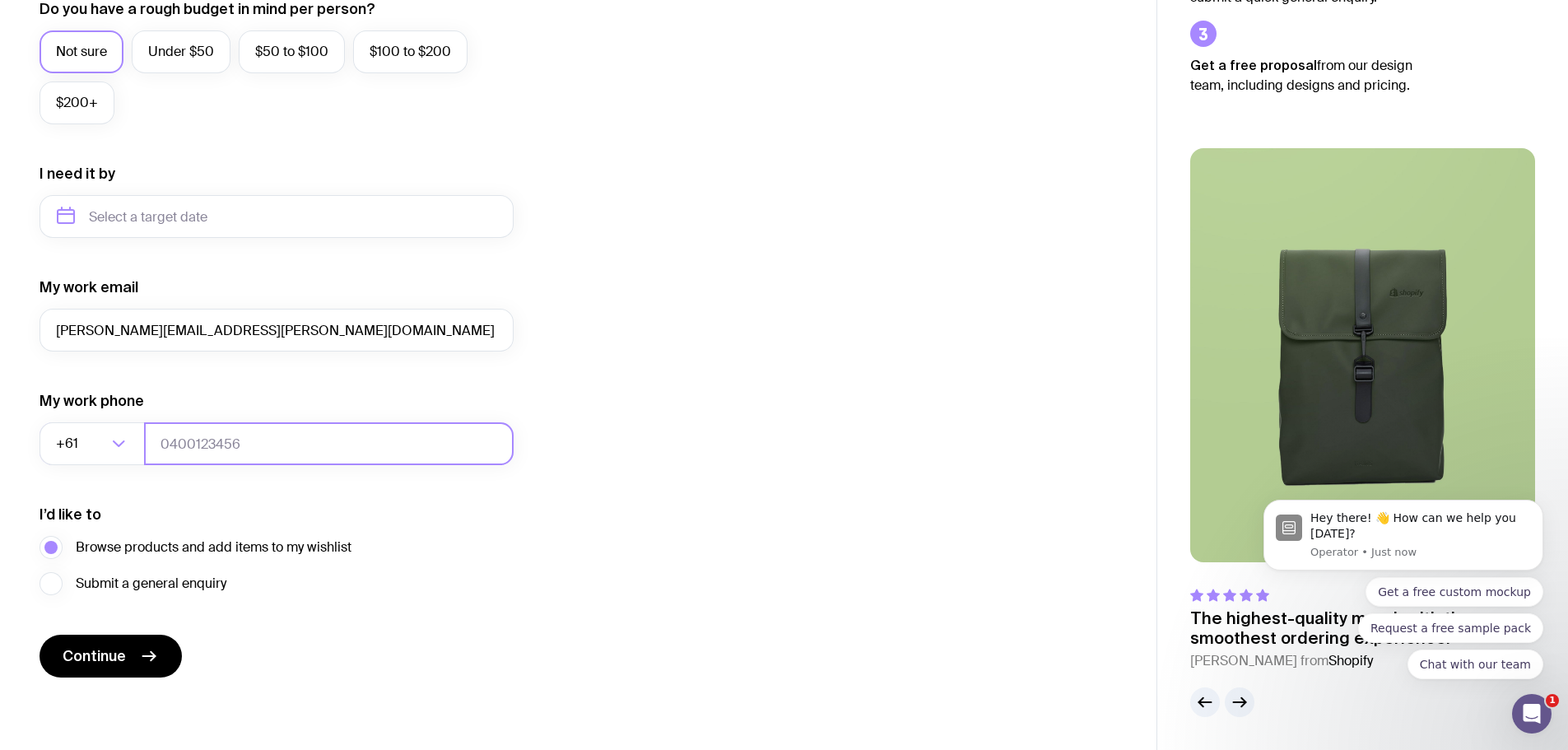
type input "0450284158"
click at [130, 640] on button "Continue" at bounding box center [111, 657] width 142 height 43
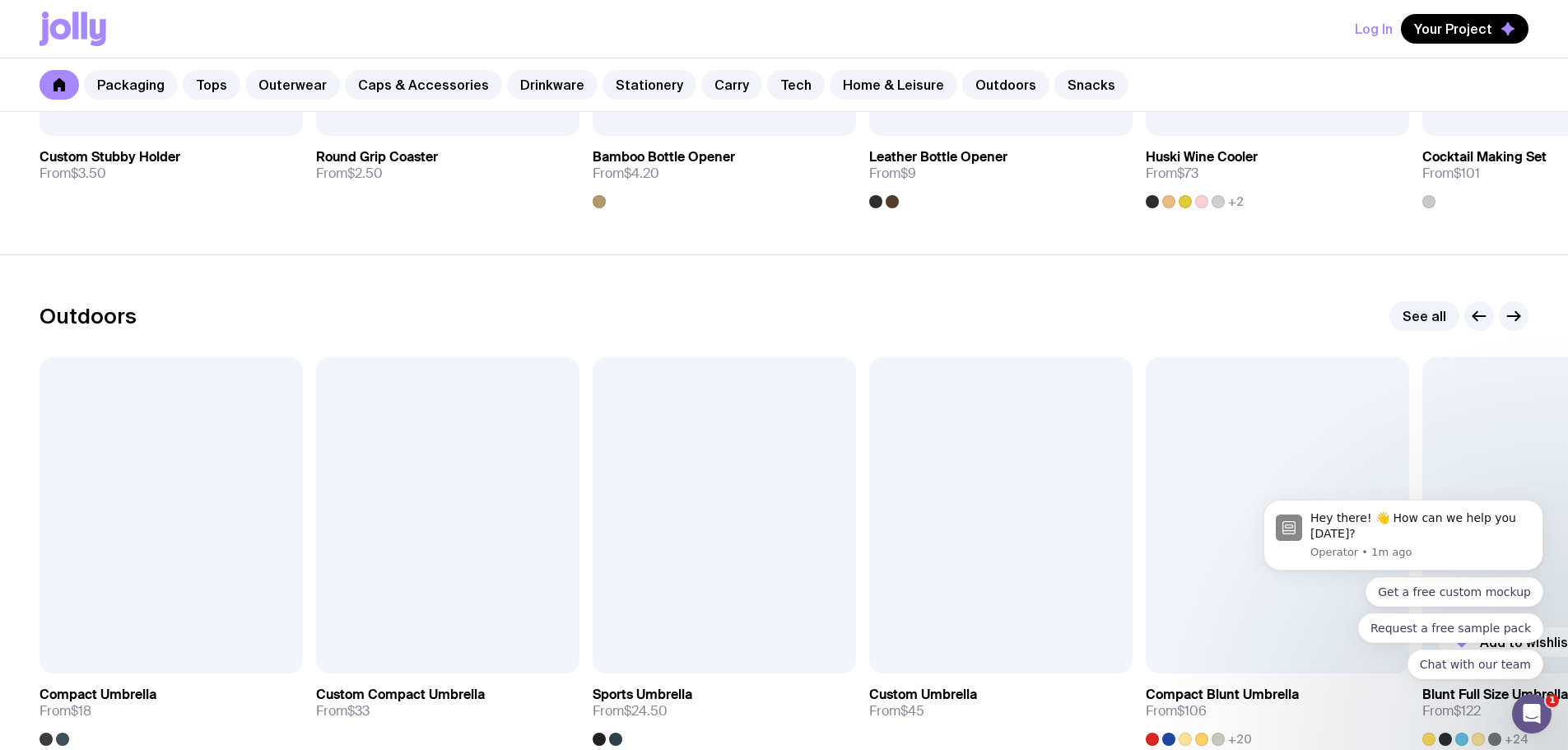
scroll to position [5023, 0]
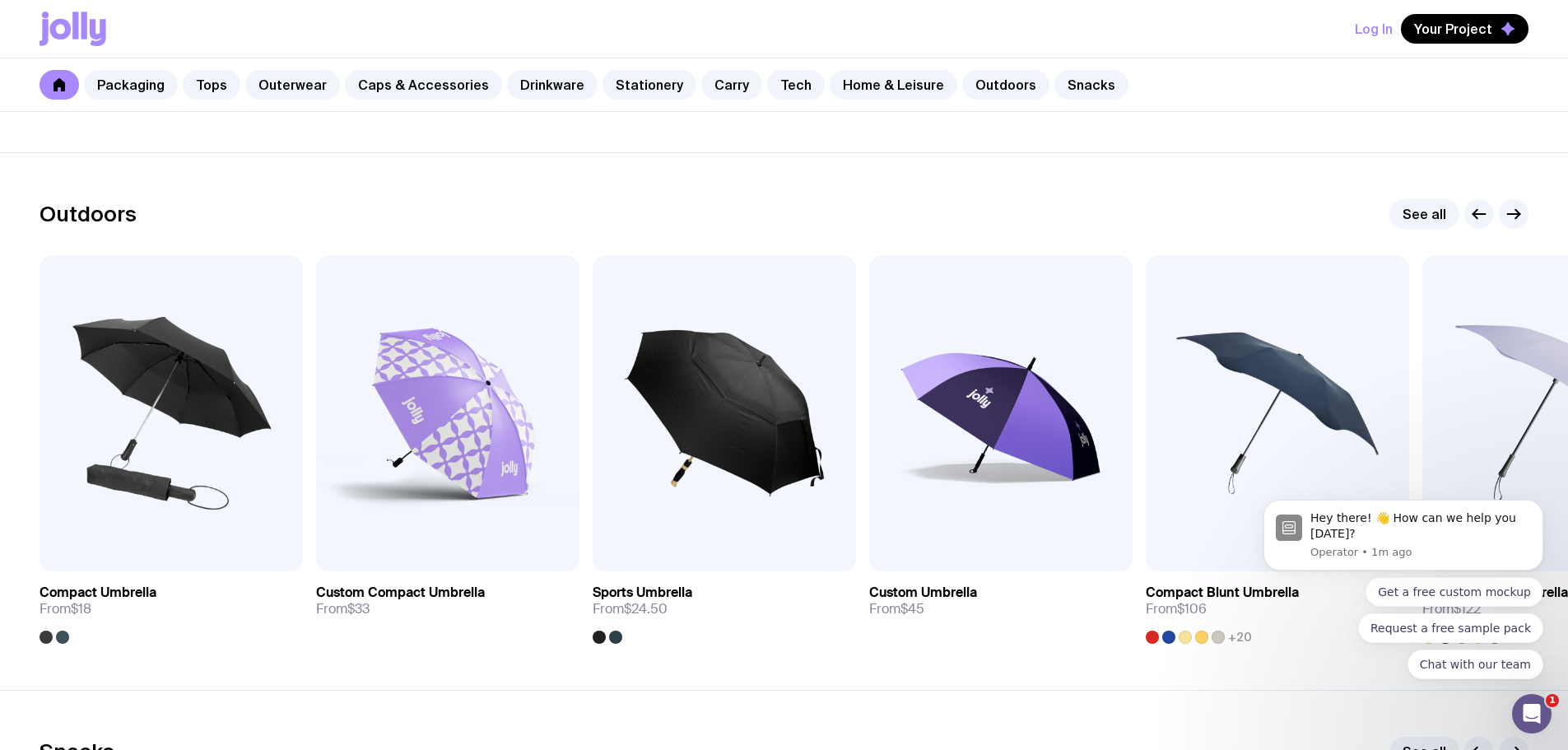
click at [1527, 223] on div at bounding box center [1496, 213] width 64 height 30
click at [1514, 215] on icon "button" at bounding box center [1513, 213] width 20 height 20
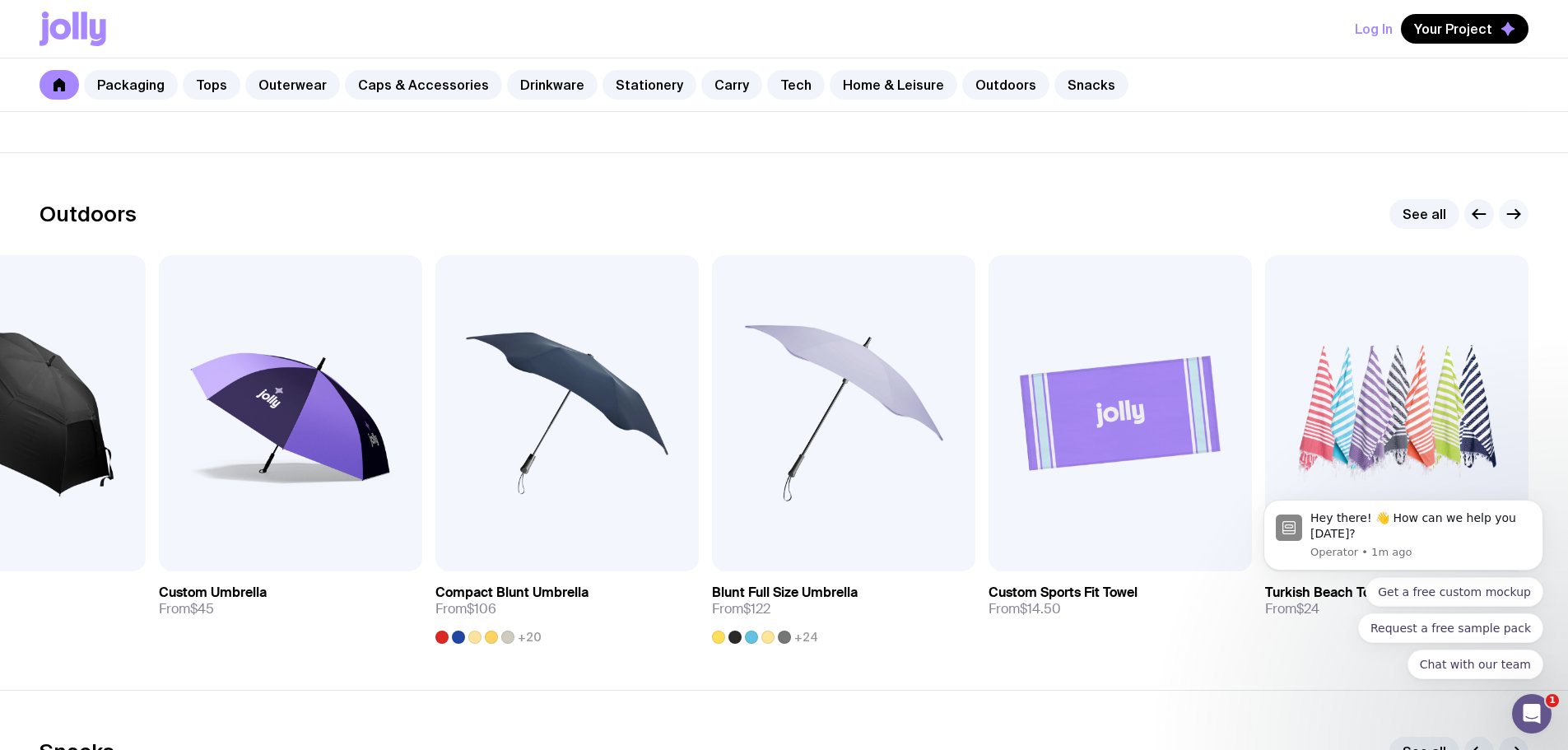
click at [1514, 215] on icon "button" at bounding box center [1513, 213] width 20 height 20
click at [1509, 207] on icon "button" at bounding box center [1513, 213] width 20 height 20
click at [1509, 211] on icon "button" at bounding box center [1513, 213] width 20 height 20
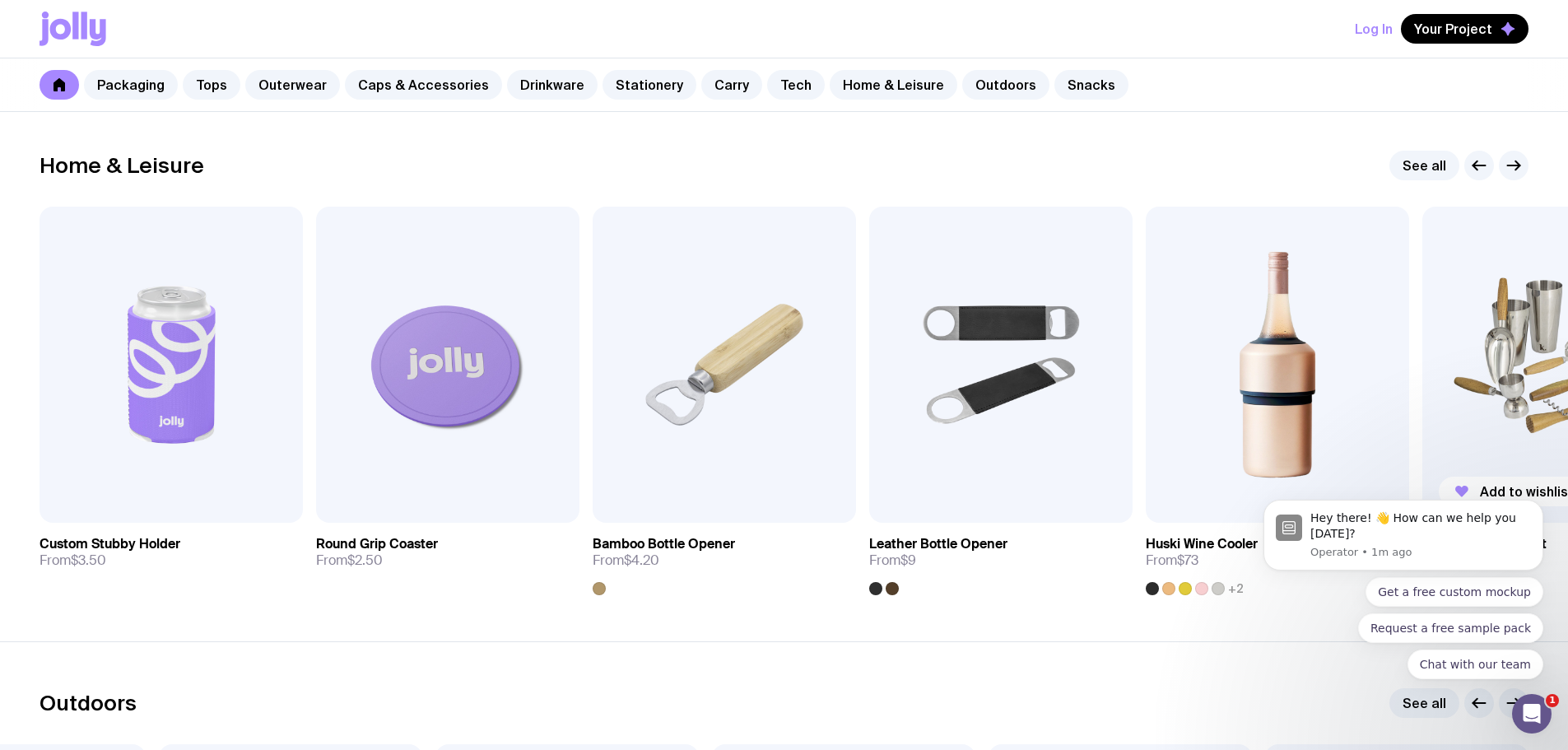
scroll to position [4446, 0]
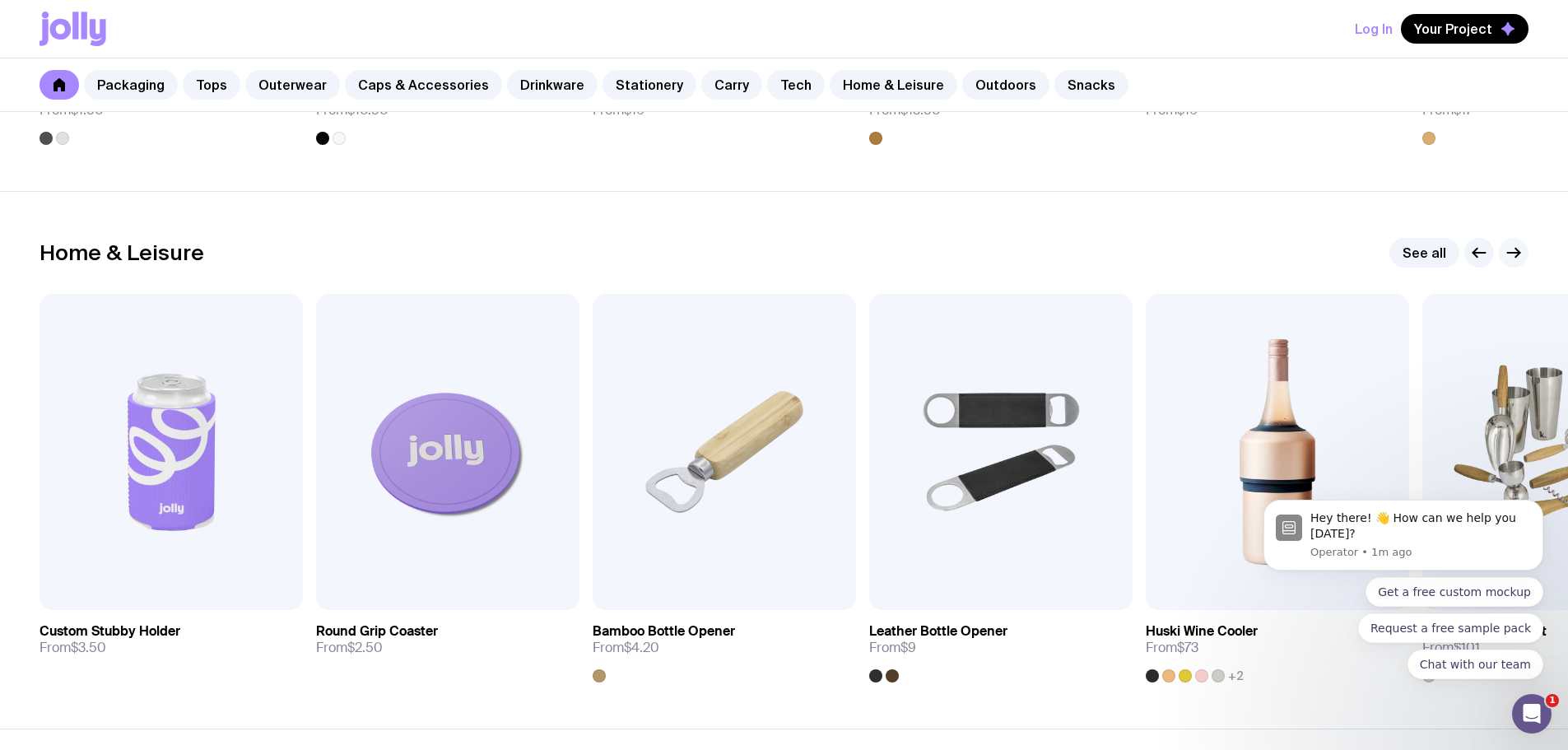
click at [1517, 265] on button "button" at bounding box center [1513, 253] width 30 height 30
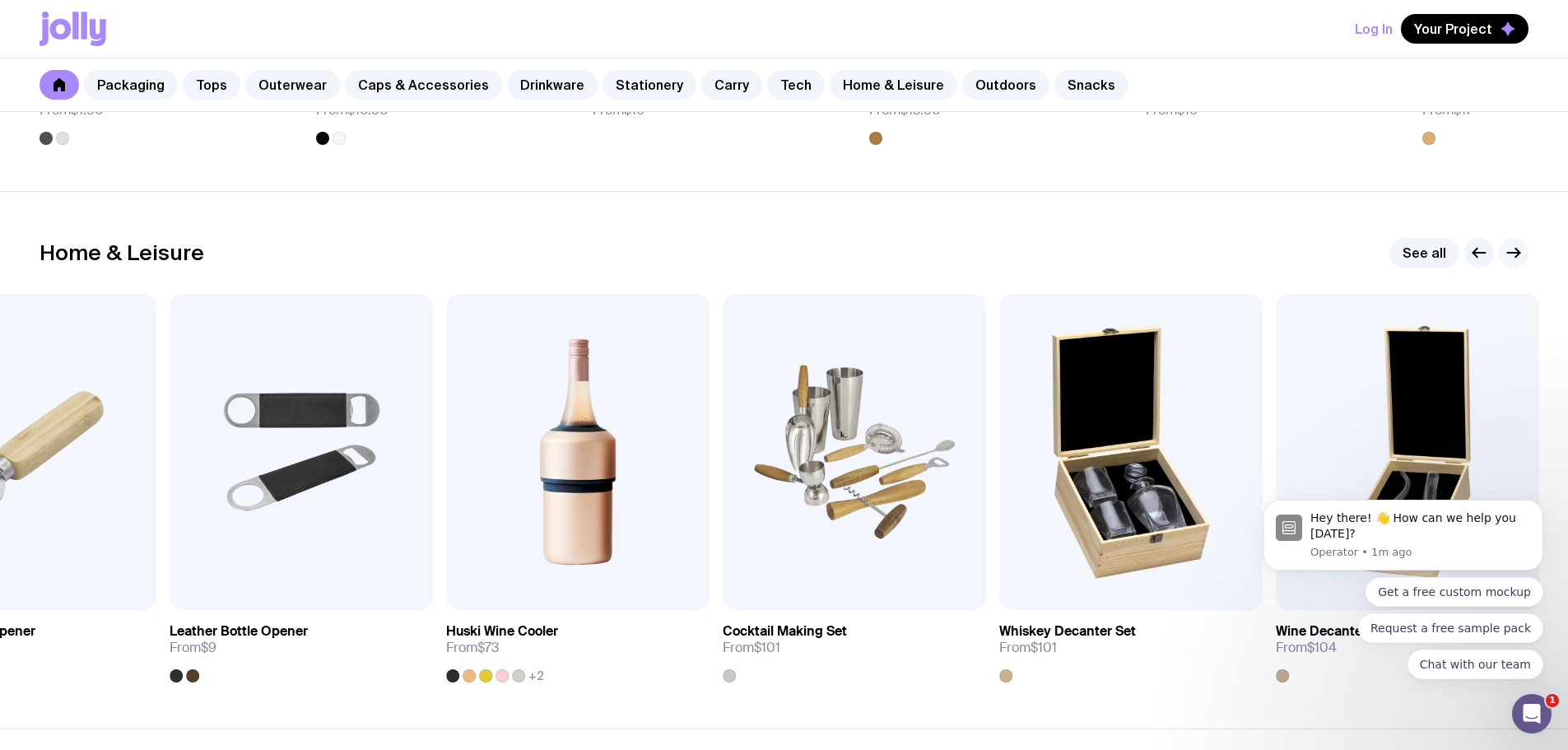
click at [1518, 259] on icon "button" at bounding box center [1513, 252] width 20 height 20
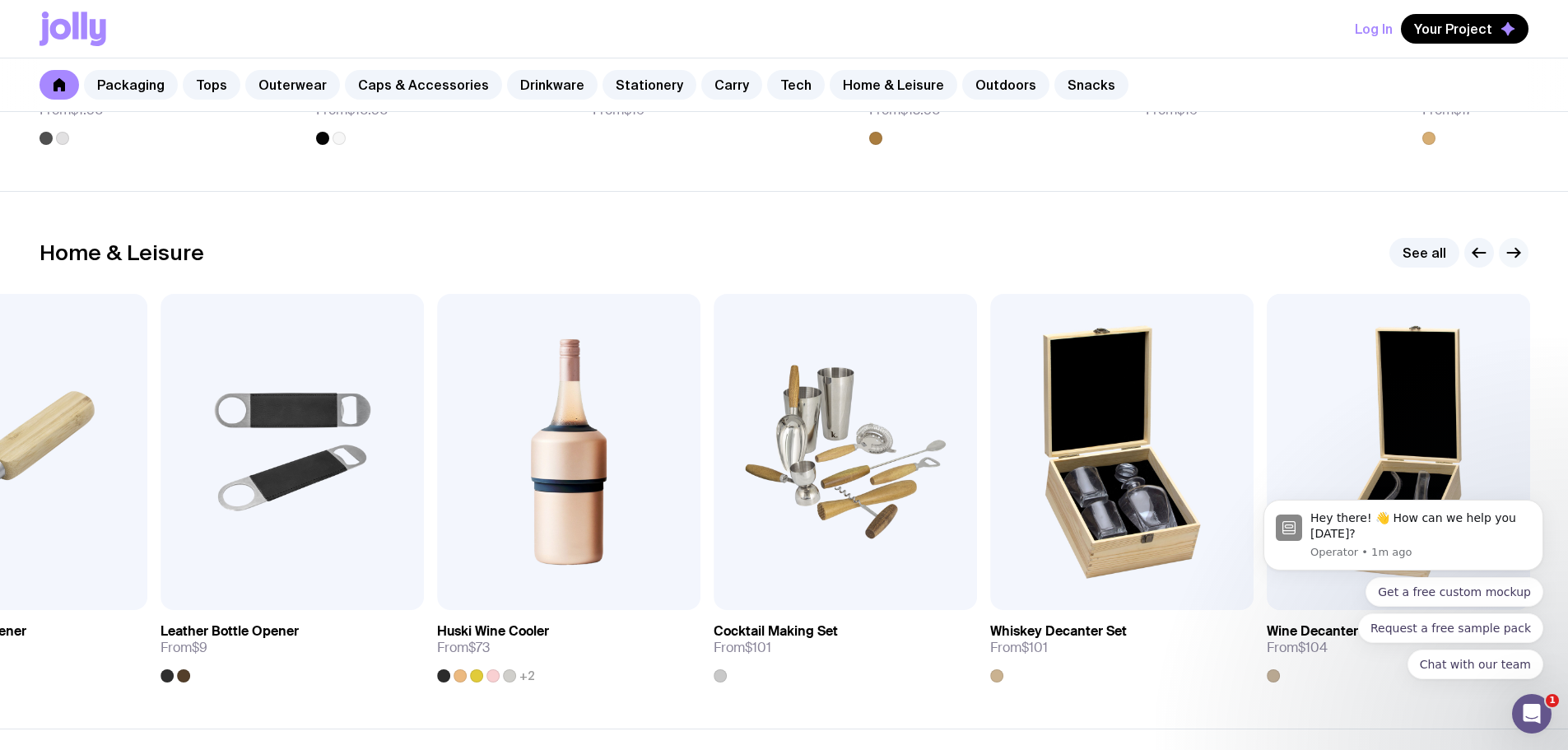
click at [1518, 259] on icon "button" at bounding box center [1513, 252] width 20 height 20
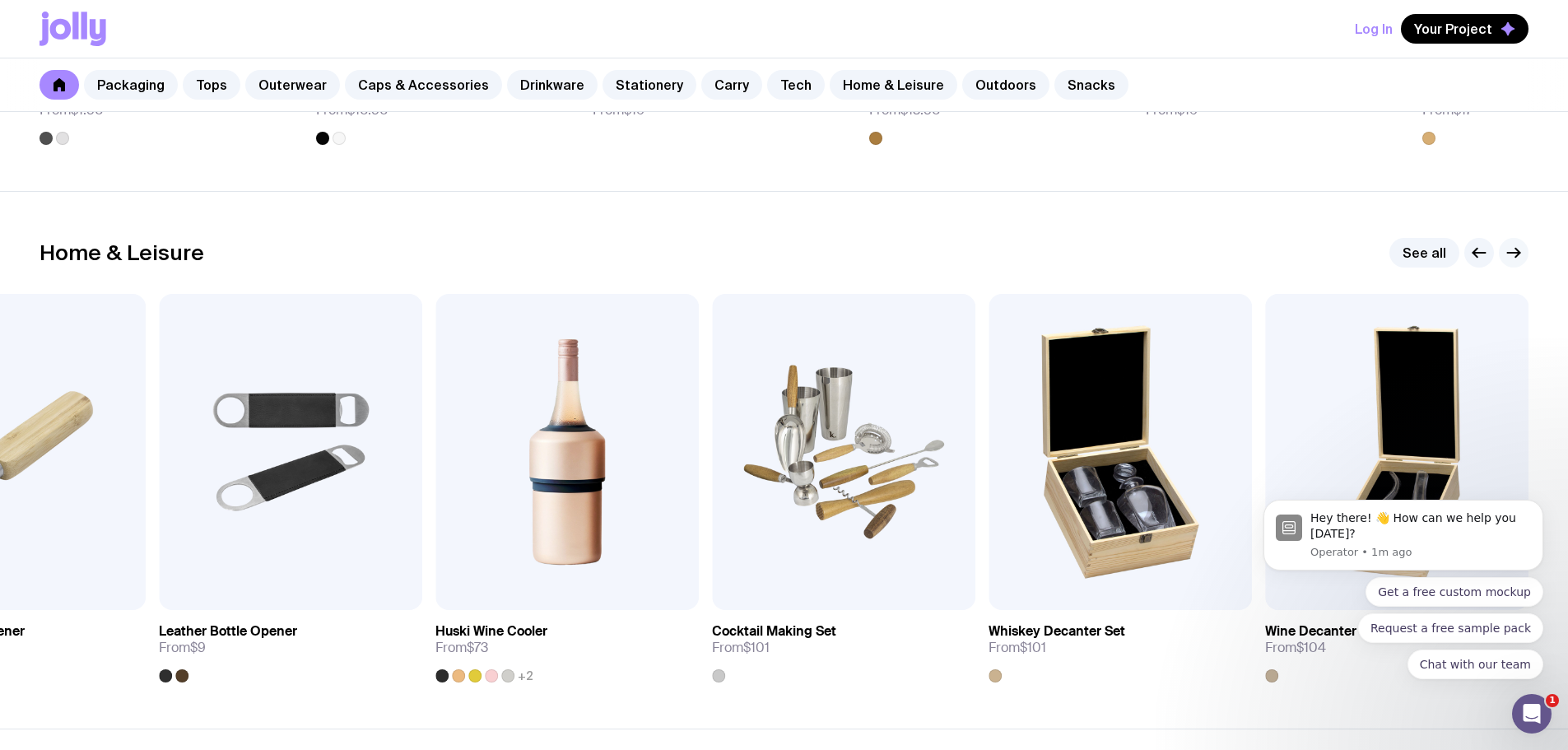
click at [1518, 259] on icon "button" at bounding box center [1513, 252] width 20 height 20
click at [1518, 258] on icon "button" at bounding box center [1513, 252] width 20 height 20
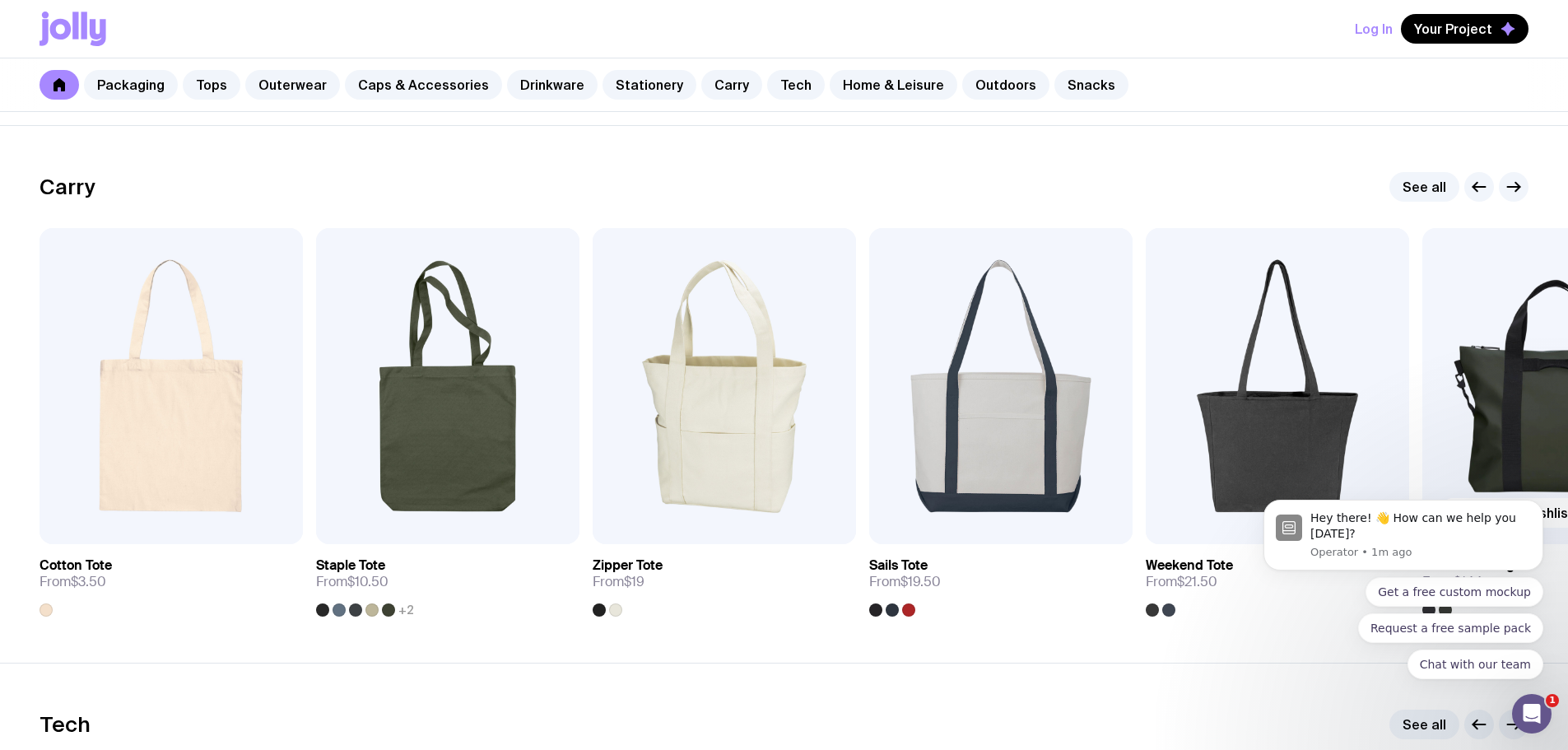
scroll to position [3375, 0]
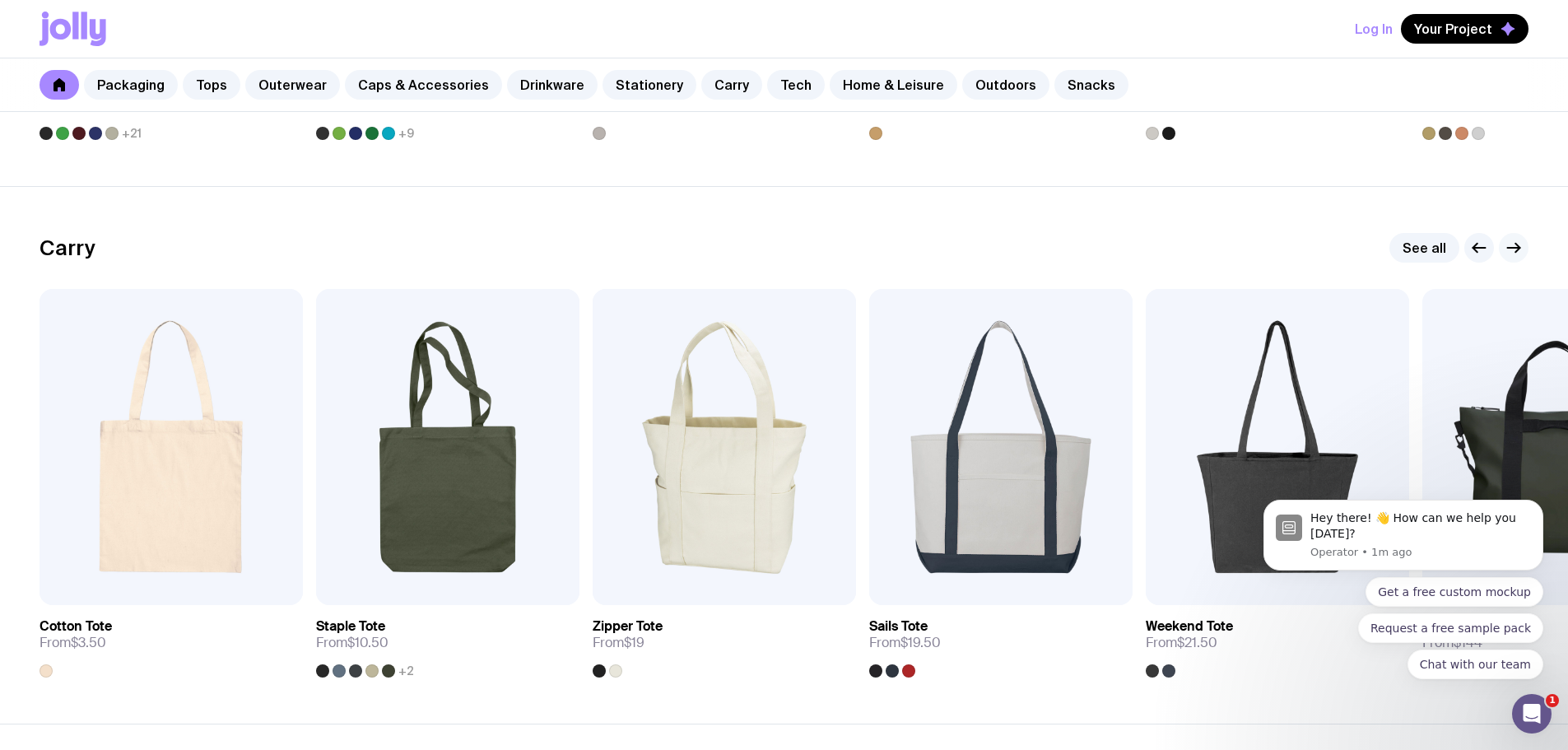
click at [1511, 250] on icon "button" at bounding box center [1513, 248] width 20 height 20
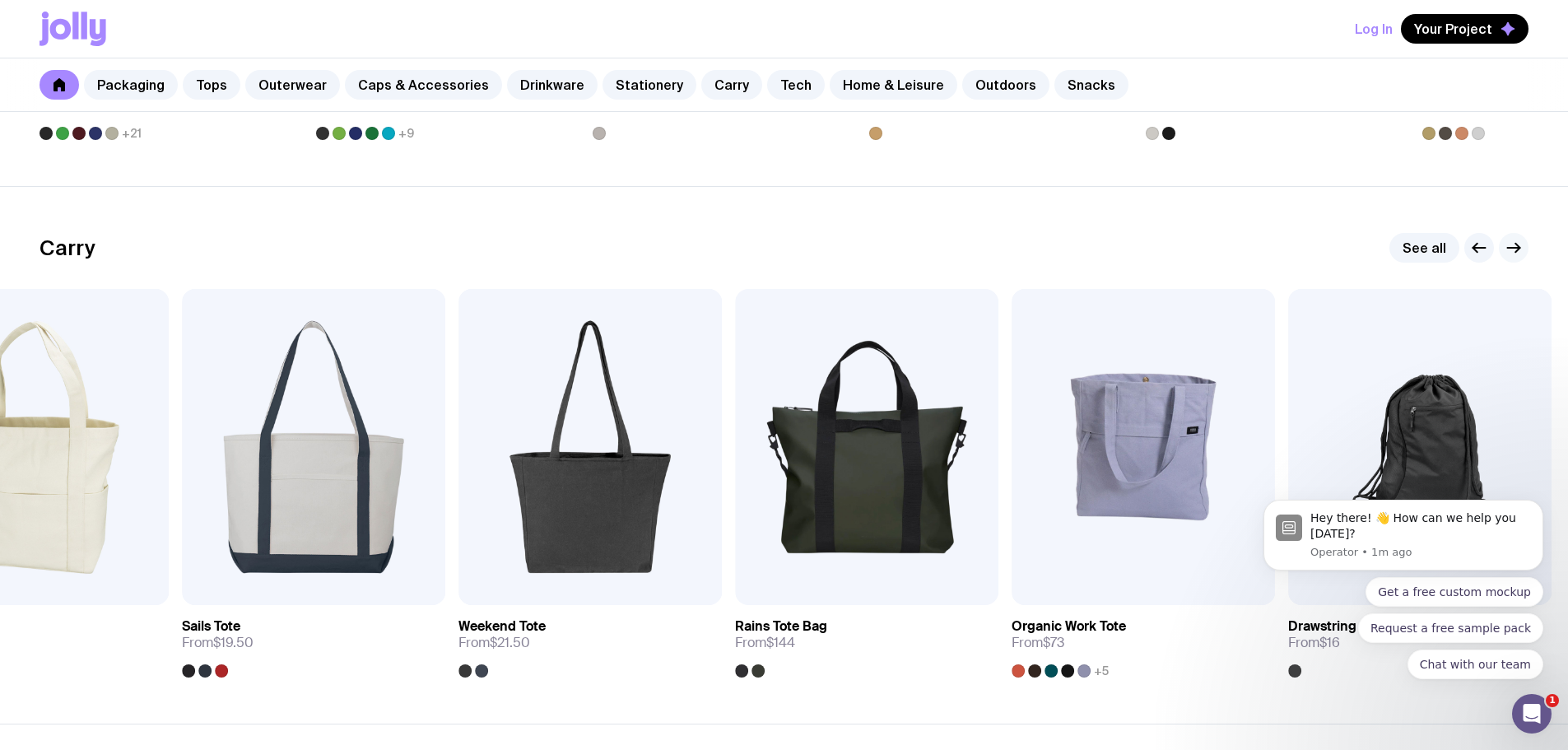
click at [1511, 250] on icon "button" at bounding box center [1513, 248] width 20 height 20
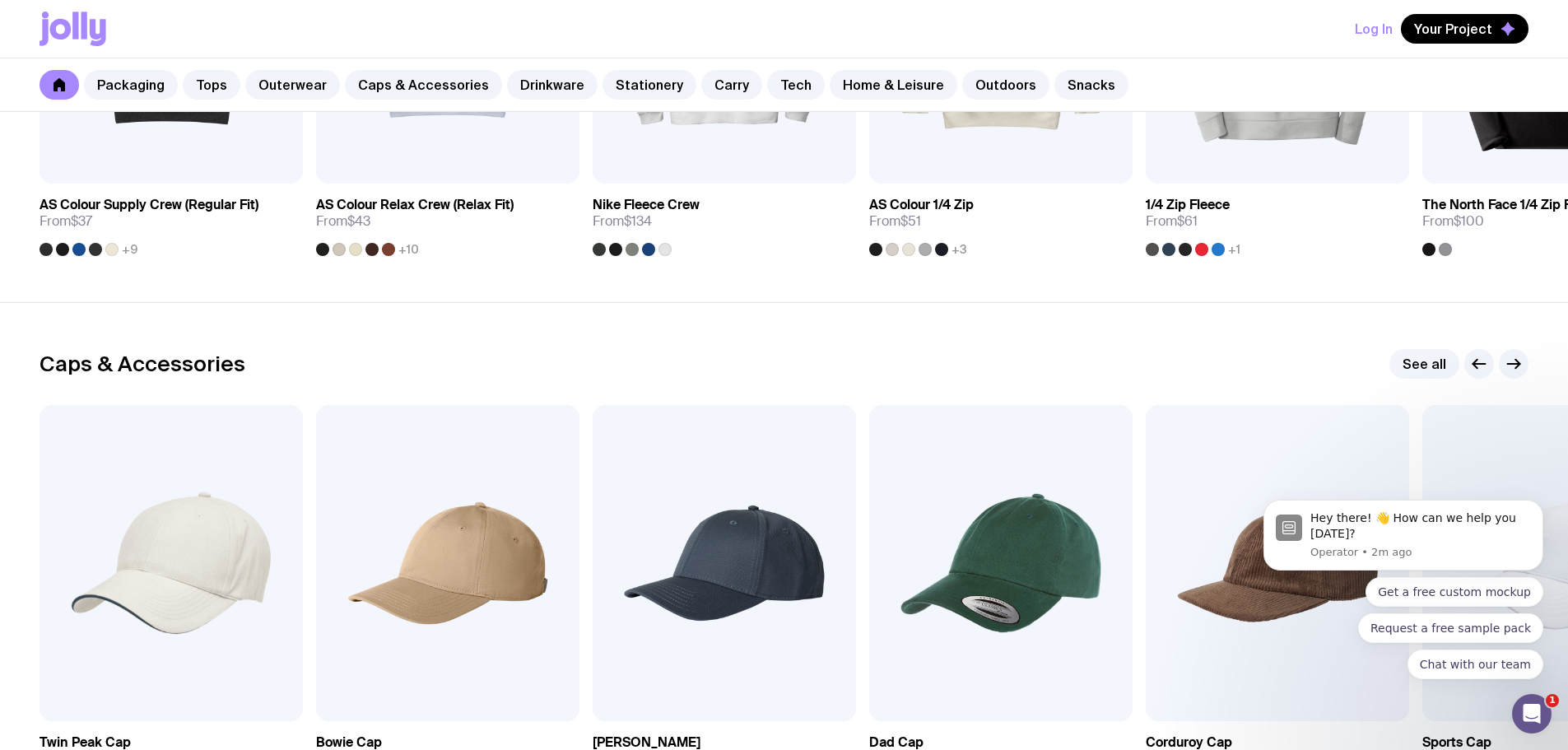
scroll to position [1317, 0]
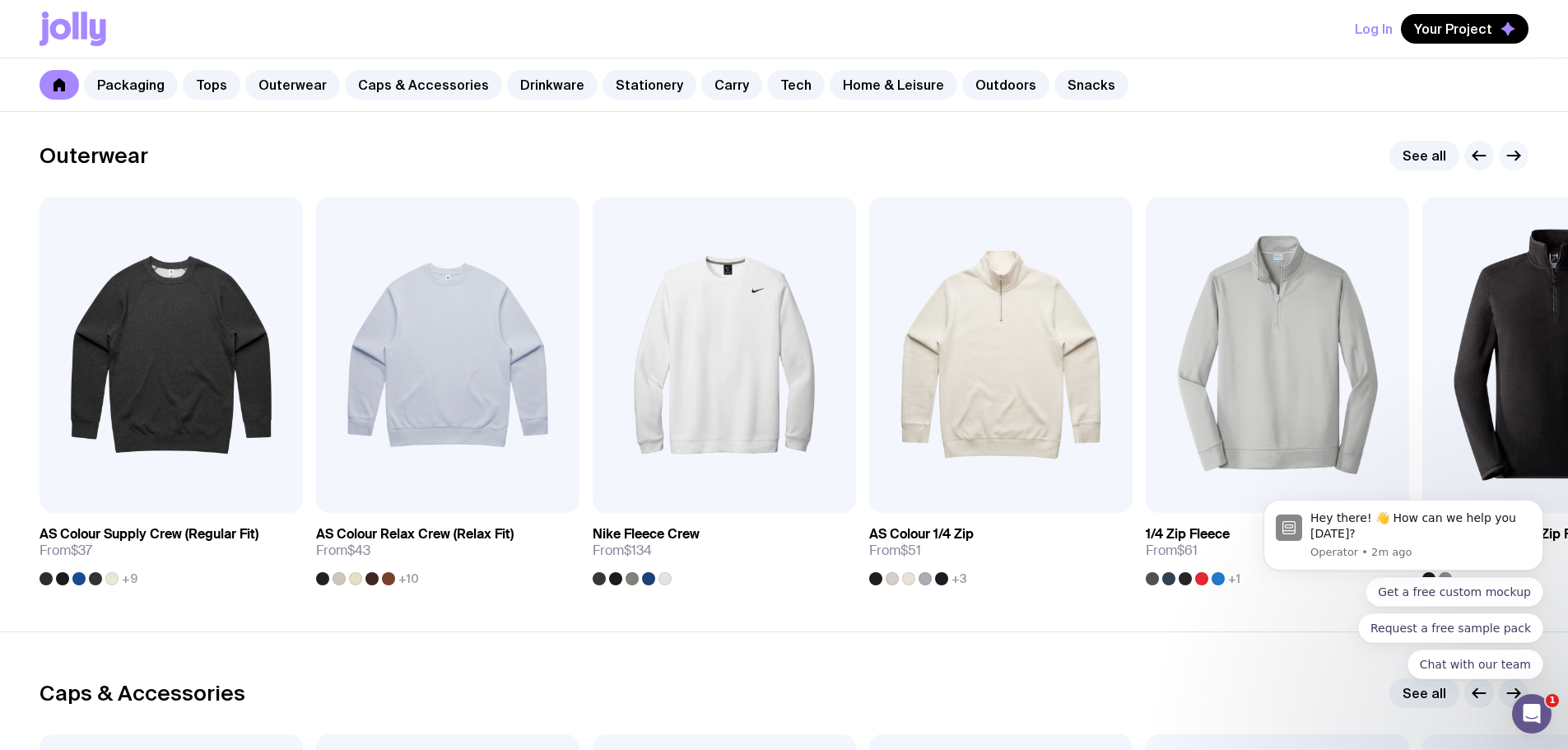
click at [1519, 157] on g "button" at bounding box center [1514, 156] width 12 height 9
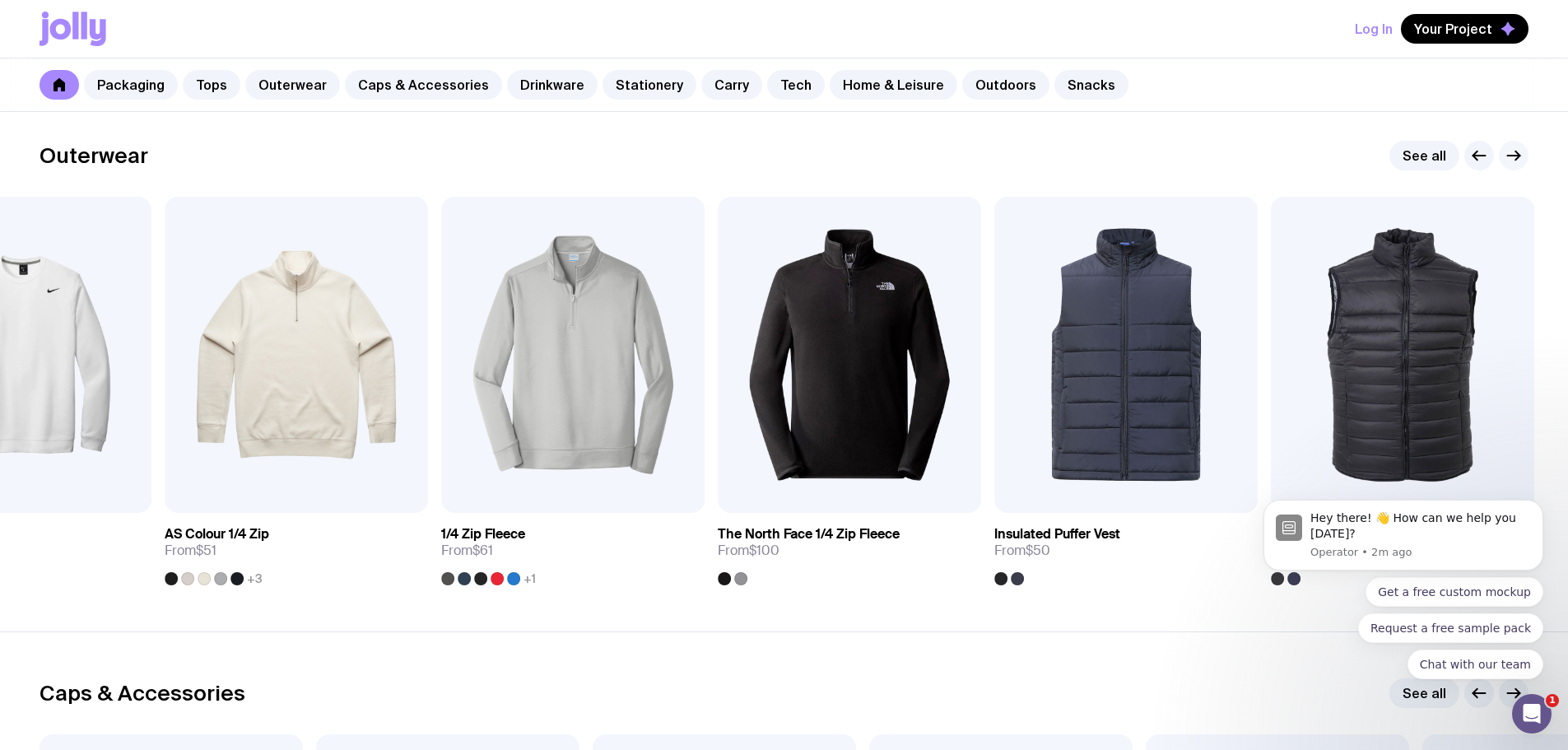
click at [1519, 157] on g "button" at bounding box center [1514, 156] width 12 height 9
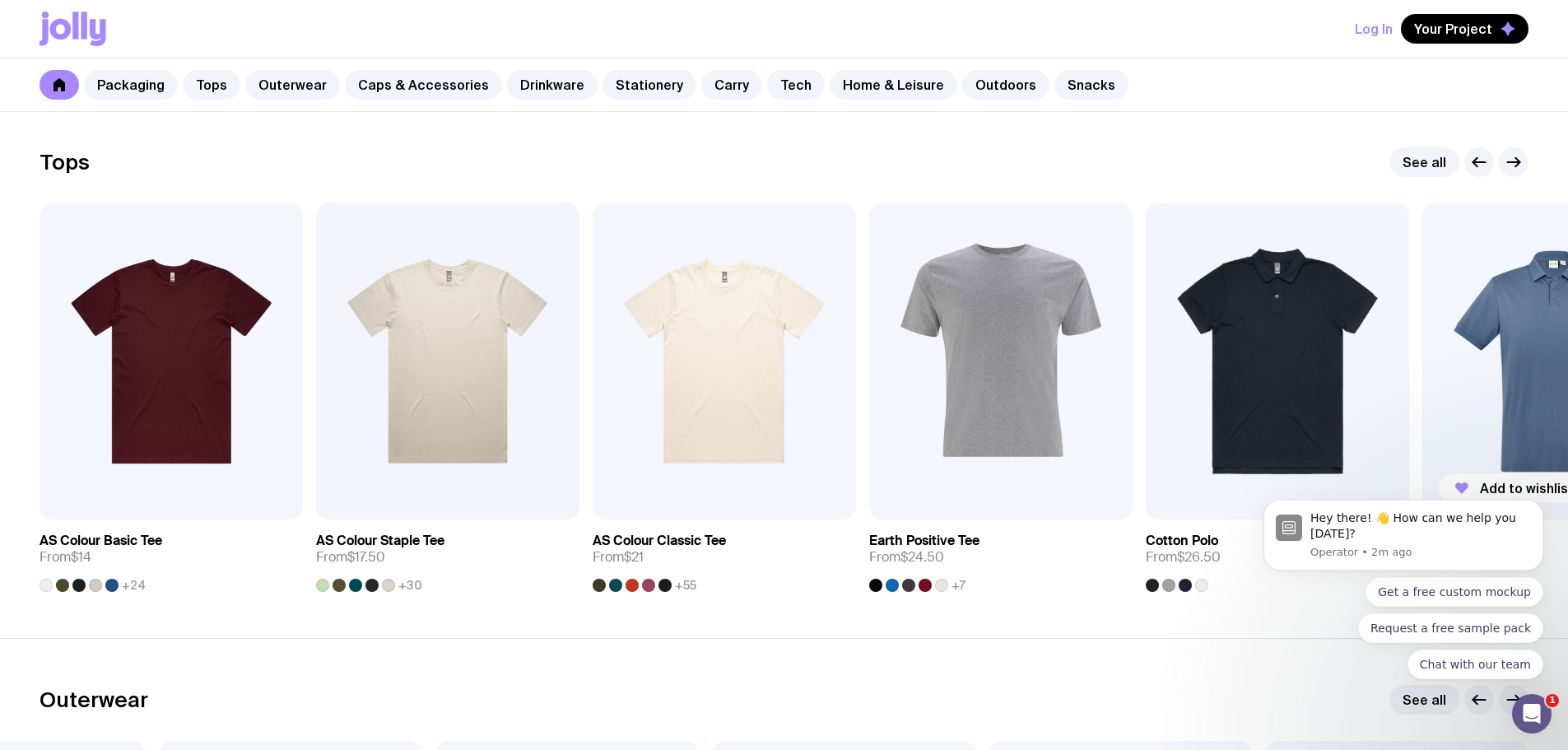
scroll to position [741, 0]
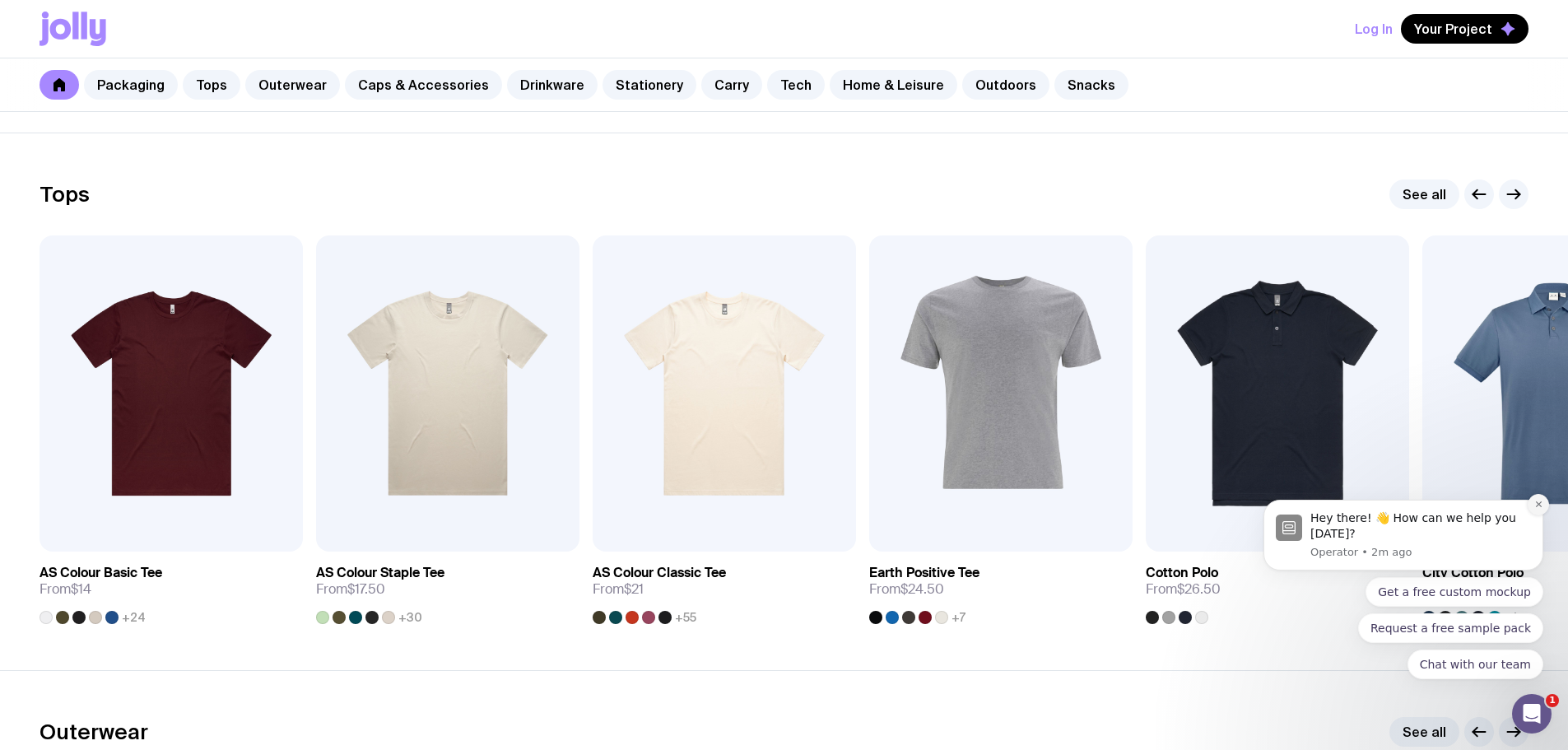
click at [1541, 500] on icon "Dismiss notification" at bounding box center [1539, 504] width 9 height 9
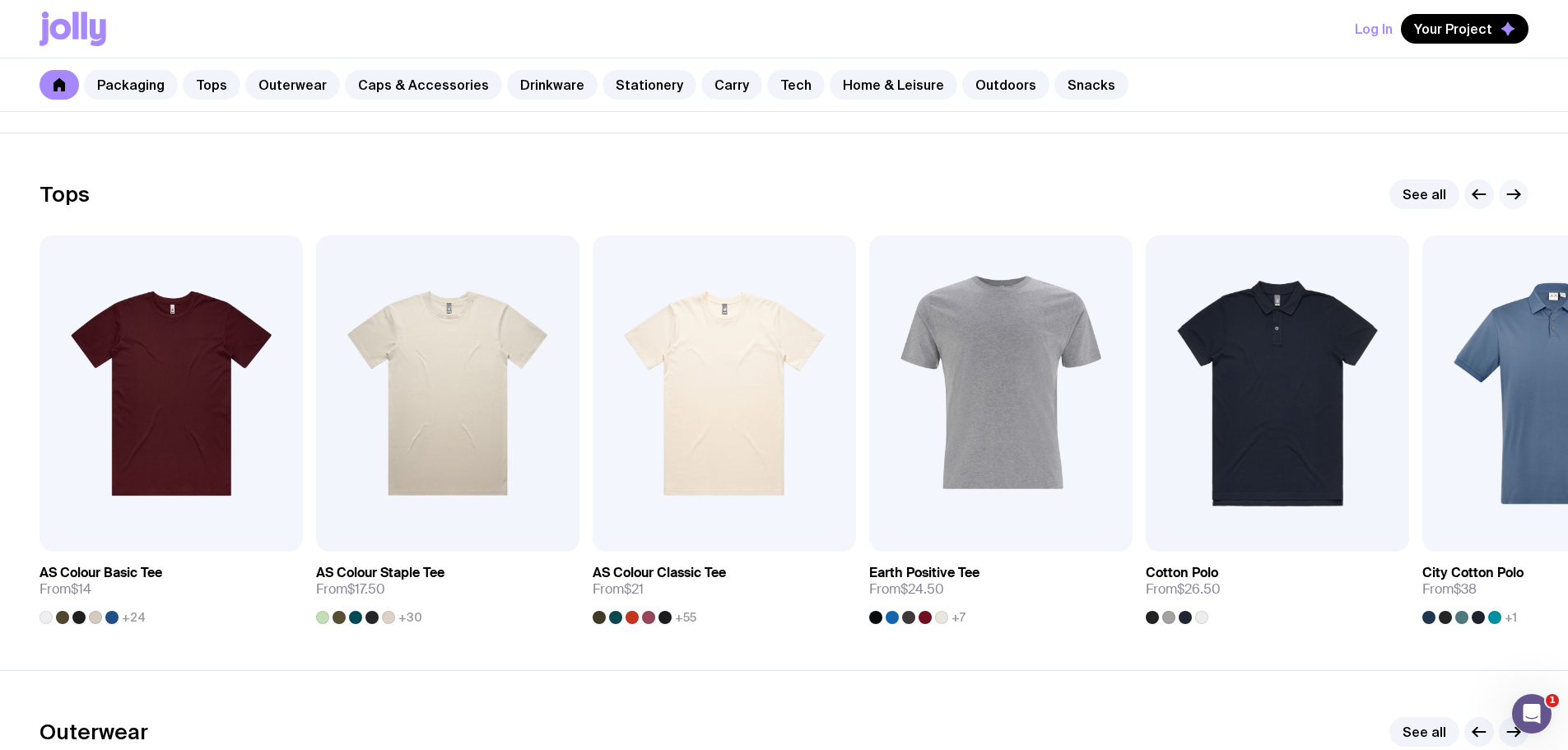
click at [1514, 191] on icon "button" at bounding box center [1513, 194] width 20 height 20
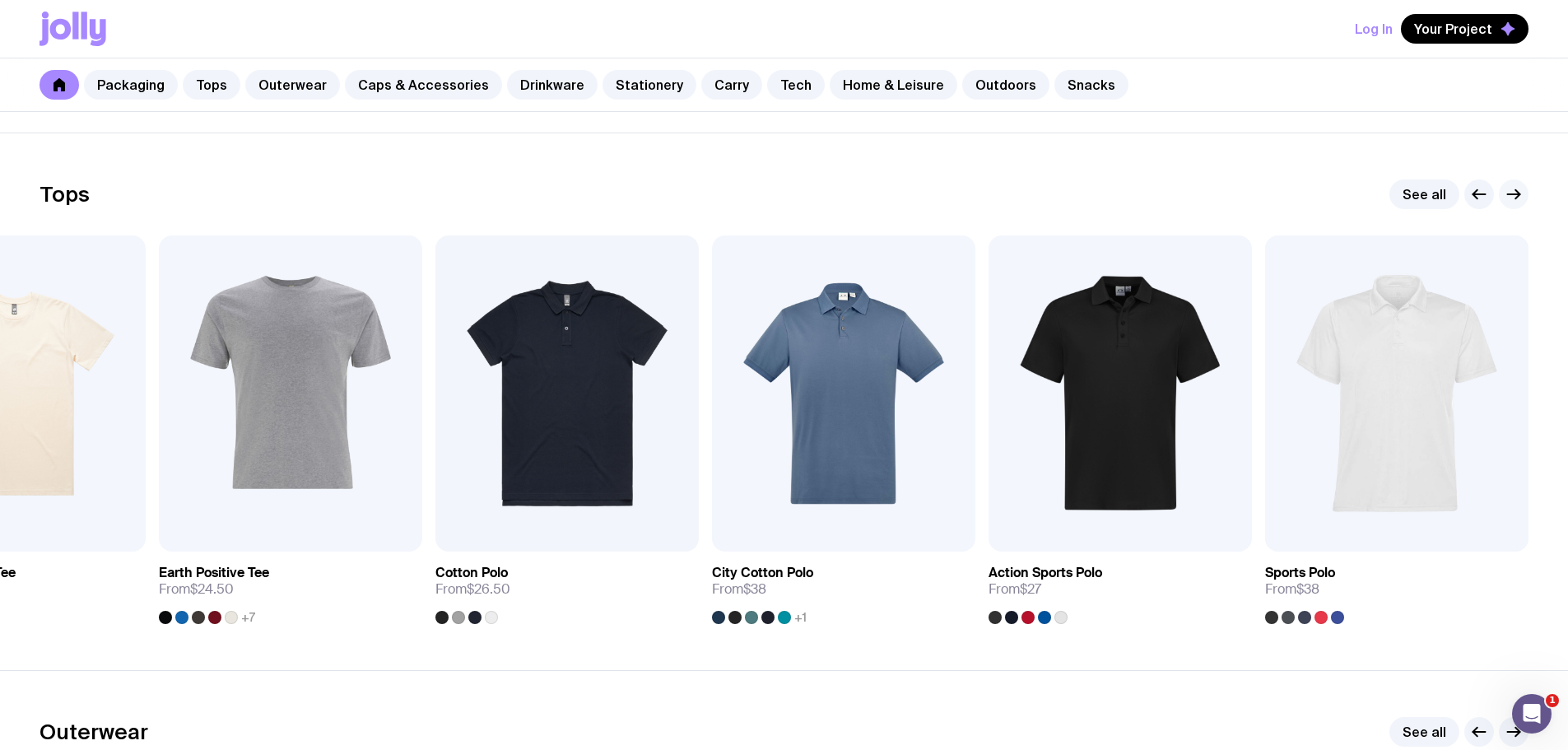
click at [1514, 188] on icon "button" at bounding box center [1513, 194] width 20 height 20
